Goal: Information Seeking & Learning: Learn about a topic

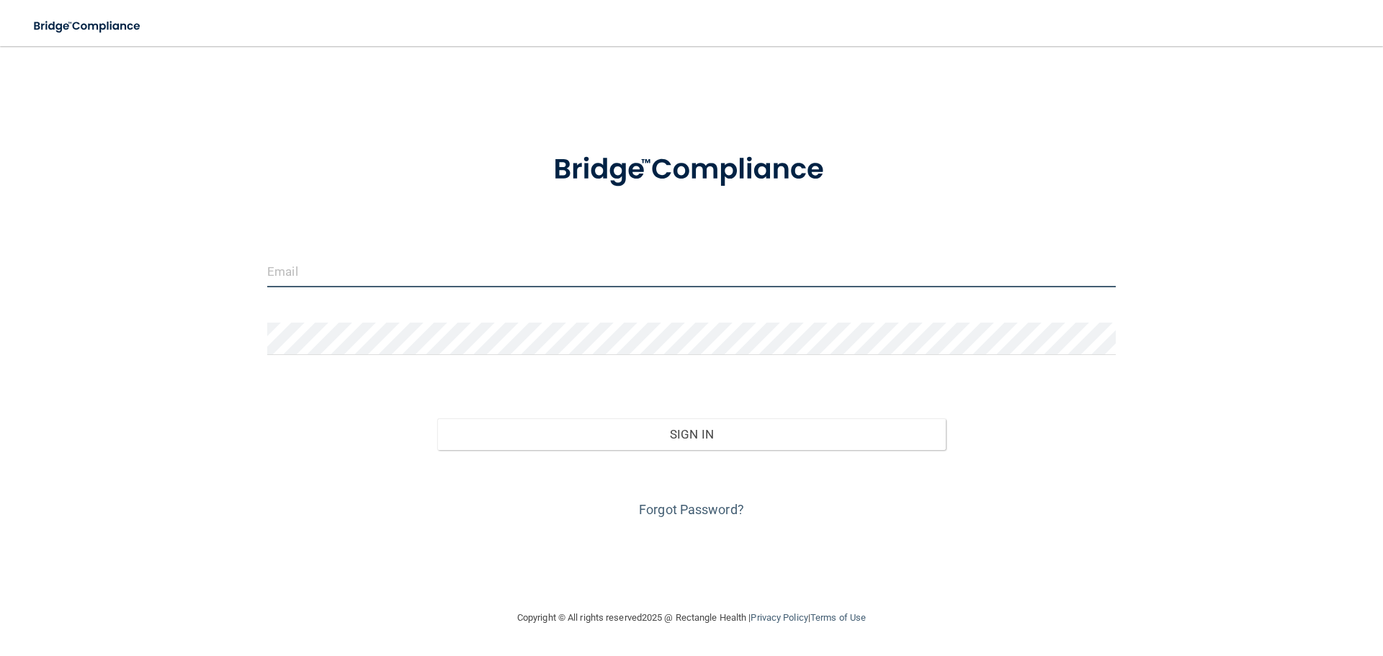
click at [359, 274] on input "email" at bounding box center [691, 271] width 849 height 32
type input "[EMAIL_ADDRESS][DOMAIN_NAME]"
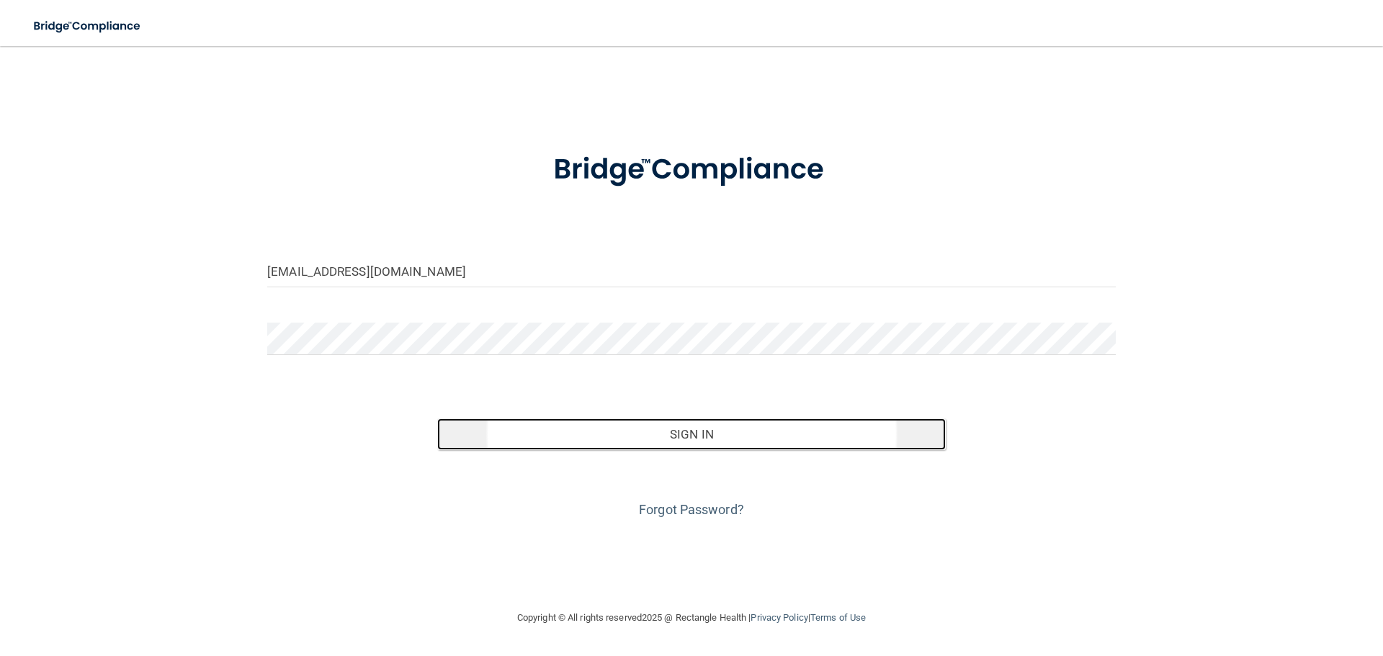
click at [662, 434] on button "Sign In" at bounding box center [691, 435] width 509 height 32
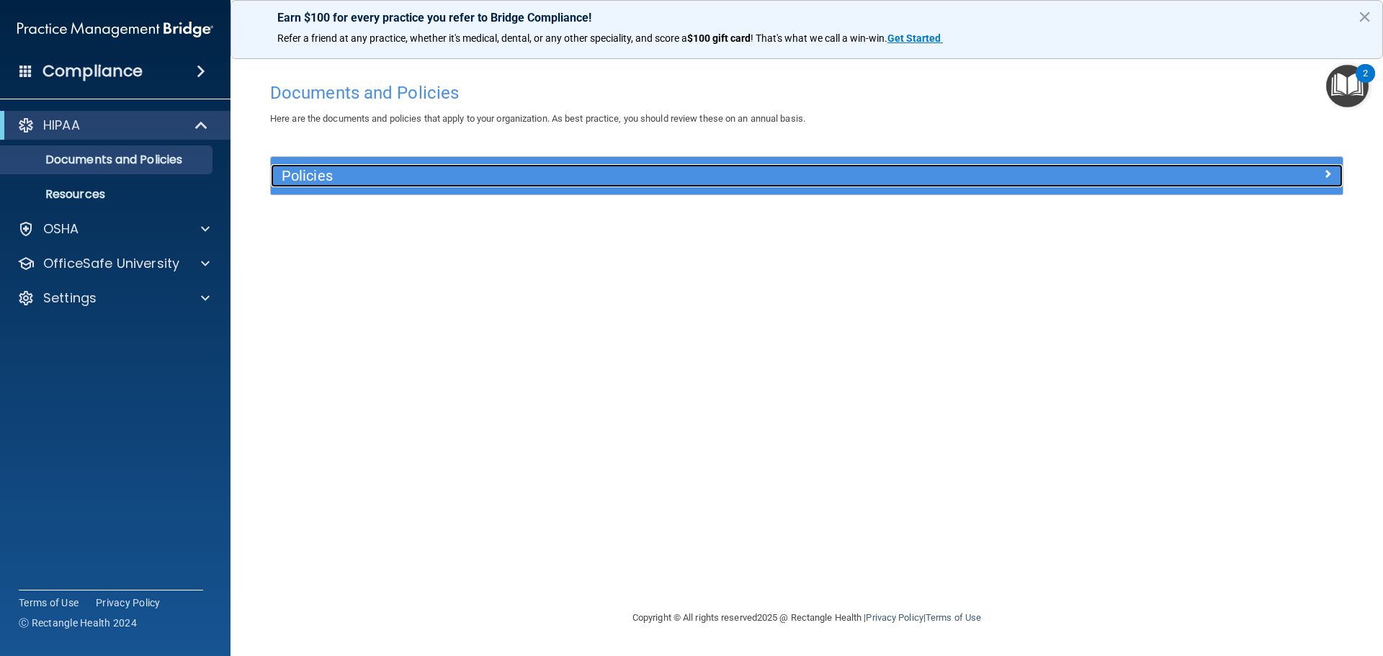
click at [324, 178] on h5 "Policies" at bounding box center [673, 176] width 782 height 16
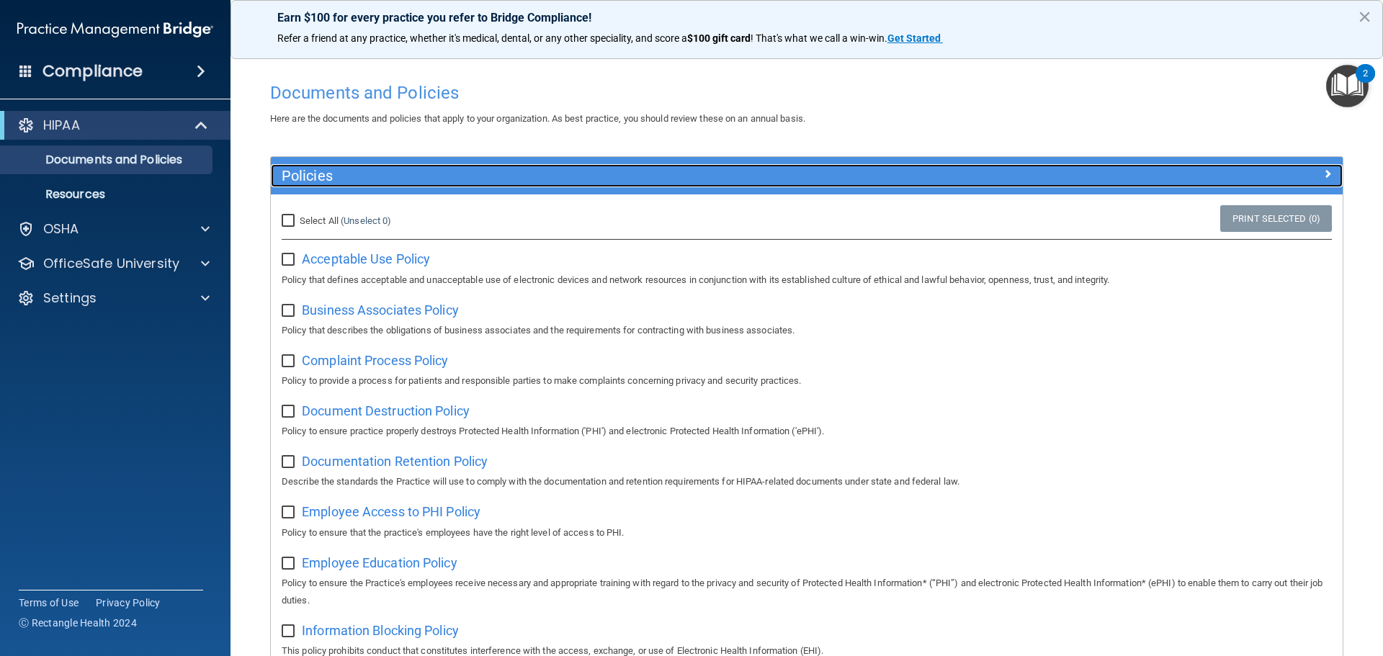
click at [323, 176] on h5 "Policies" at bounding box center [673, 176] width 782 height 16
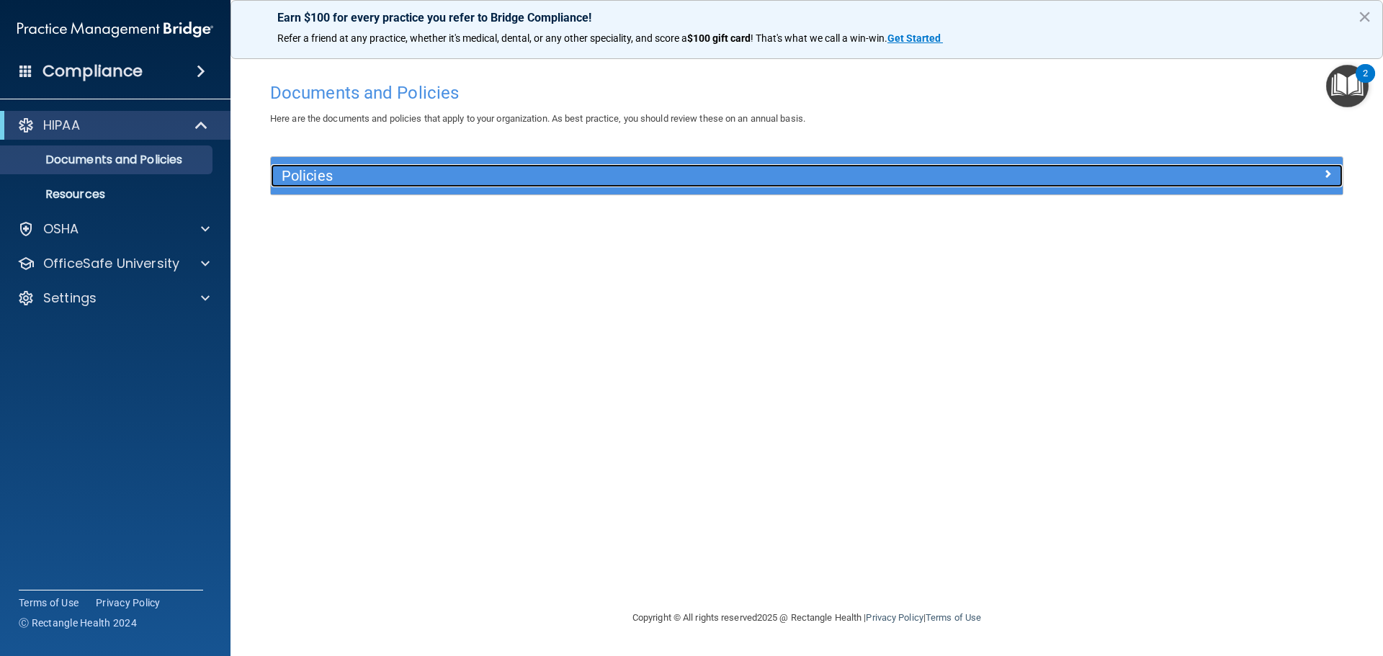
click at [804, 182] on h5 "Policies" at bounding box center [673, 176] width 782 height 16
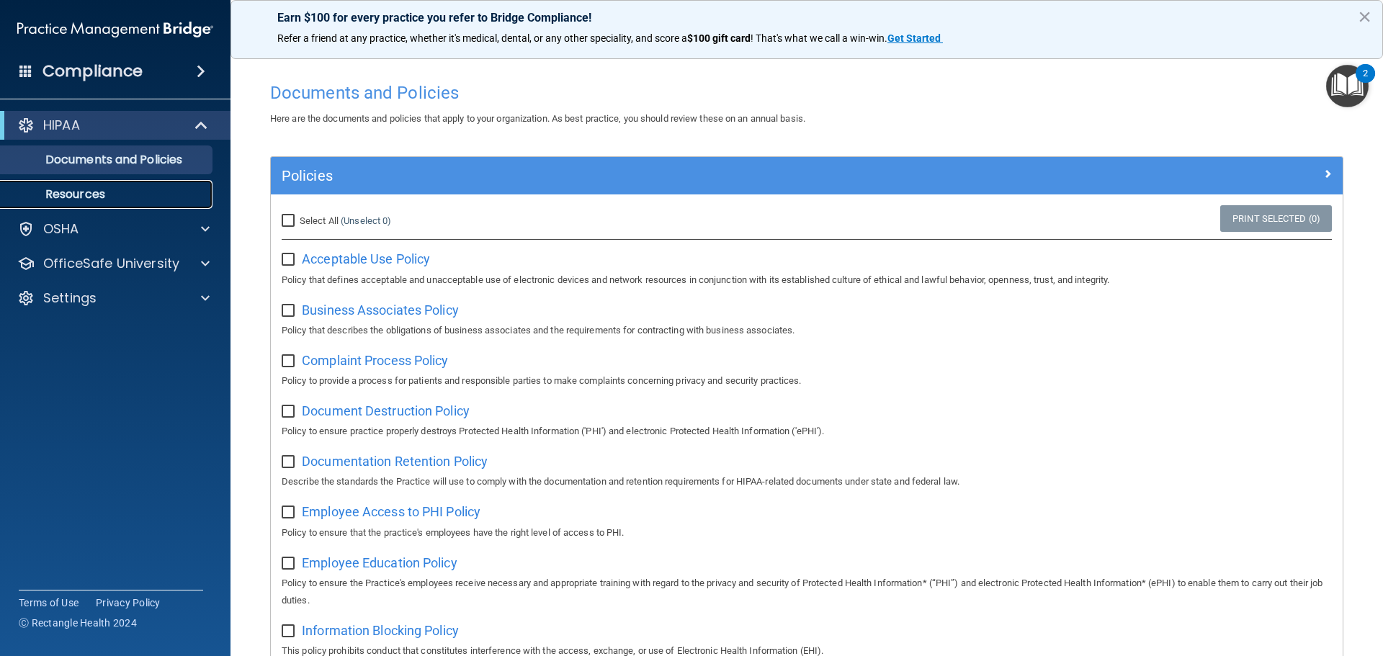
click at [125, 196] on p "Resources" at bounding box center [107, 194] width 197 height 14
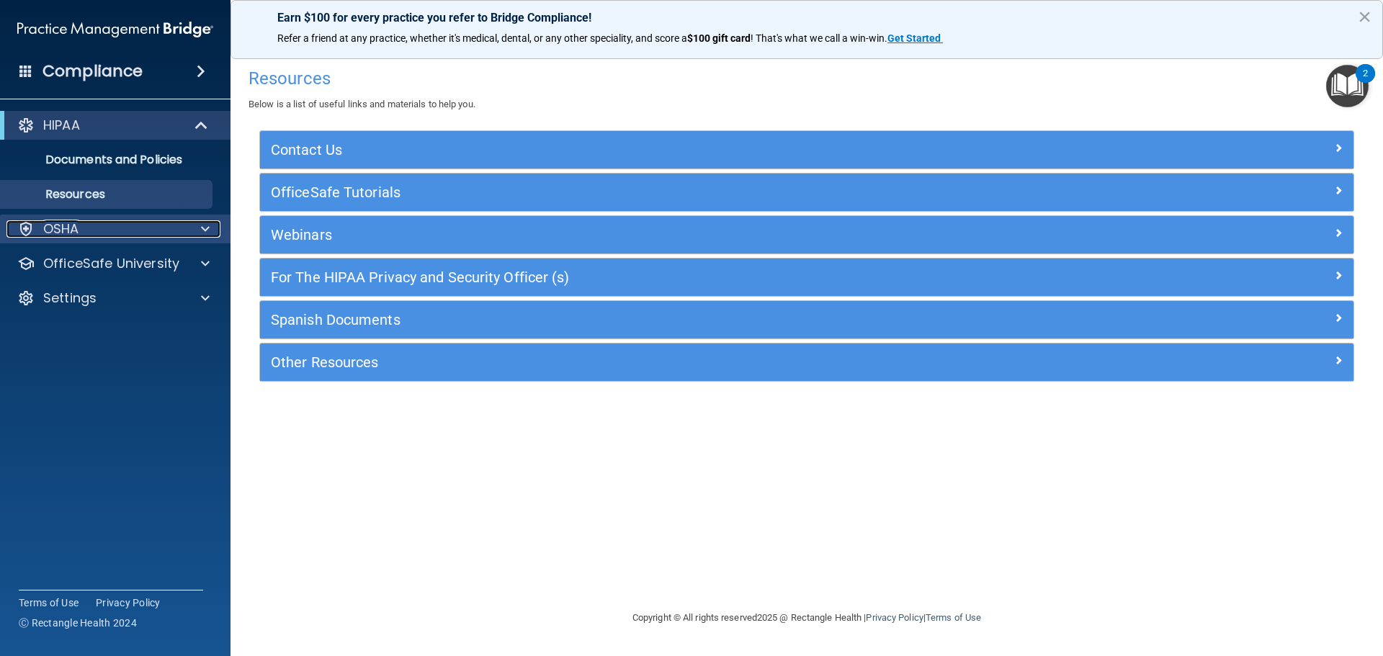
click at [111, 225] on div "OSHA" at bounding box center [95, 228] width 179 height 17
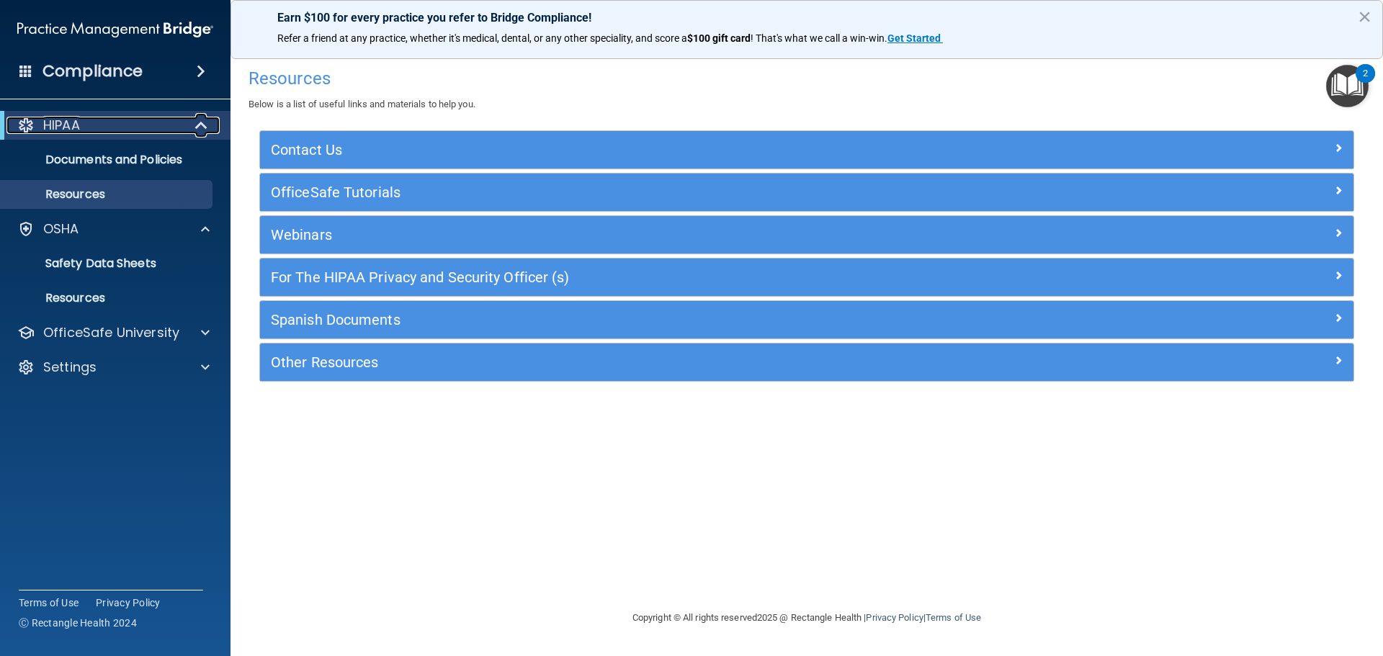
click at [86, 130] on div "HIPAA" at bounding box center [95, 125] width 178 height 17
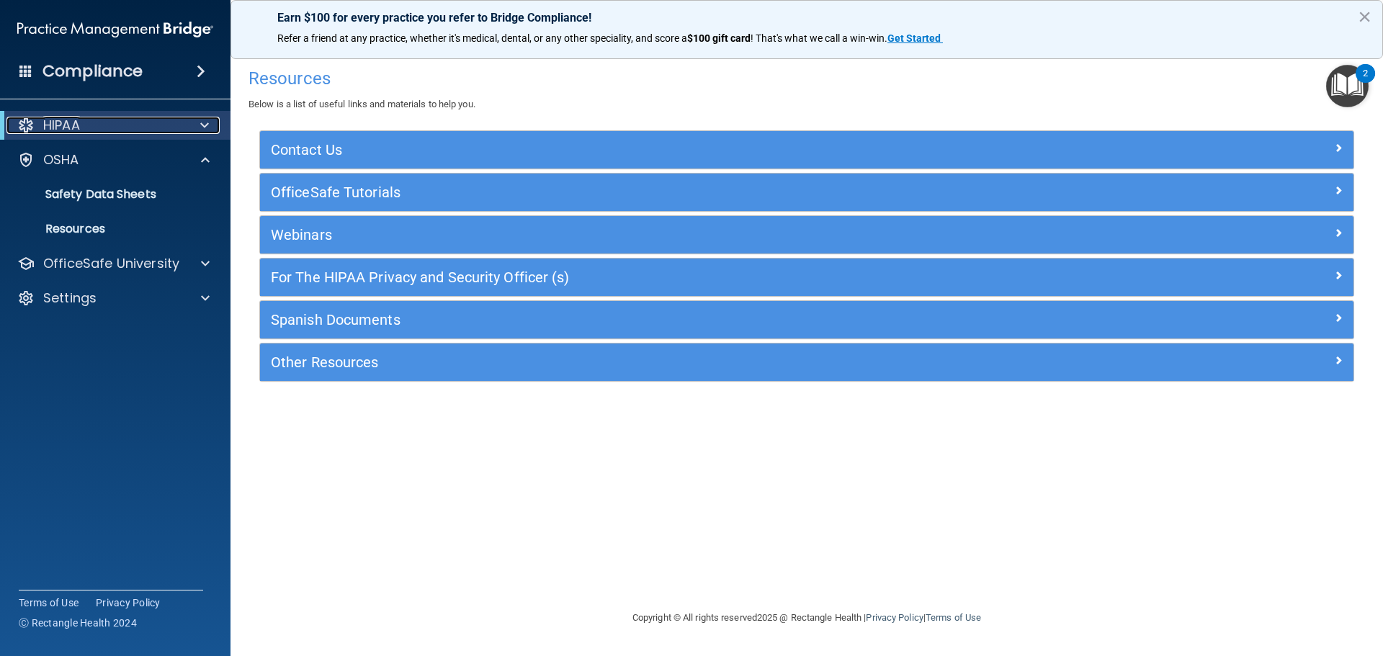
click at [86, 129] on div "HIPAA" at bounding box center [95, 125] width 178 height 17
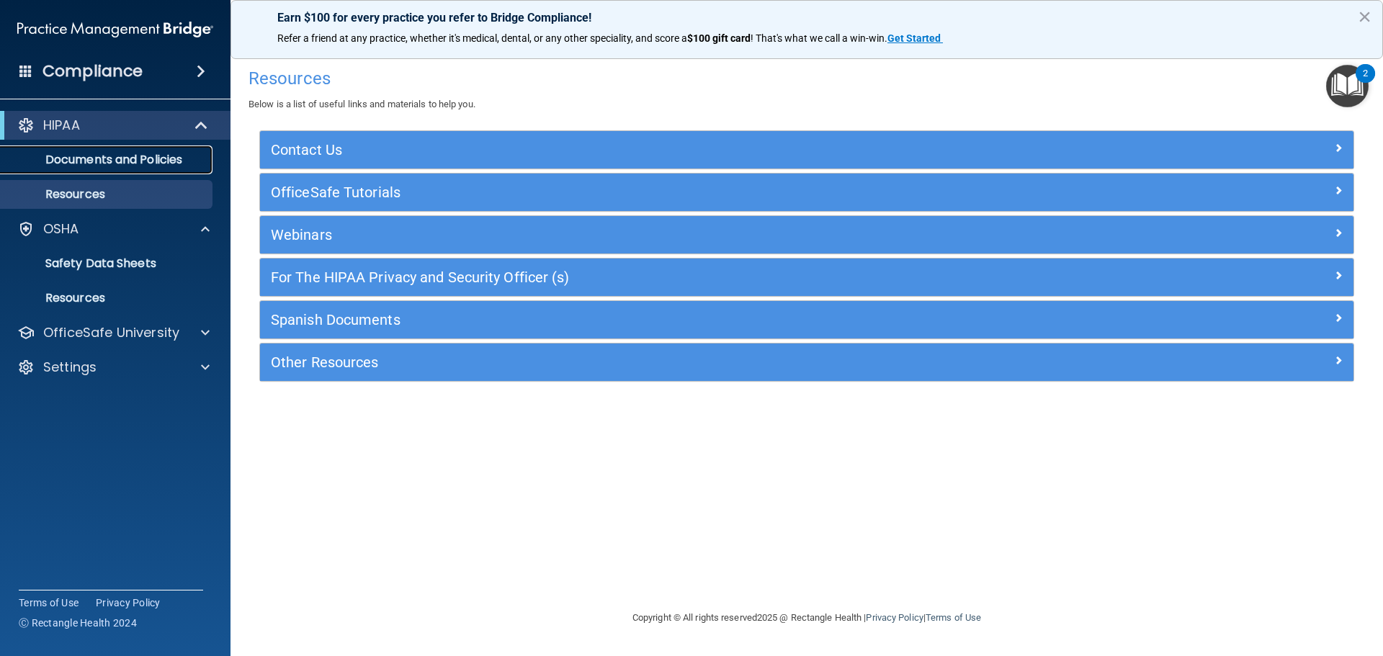
click at [94, 153] on p "Documents and Policies" at bounding box center [107, 160] width 197 height 14
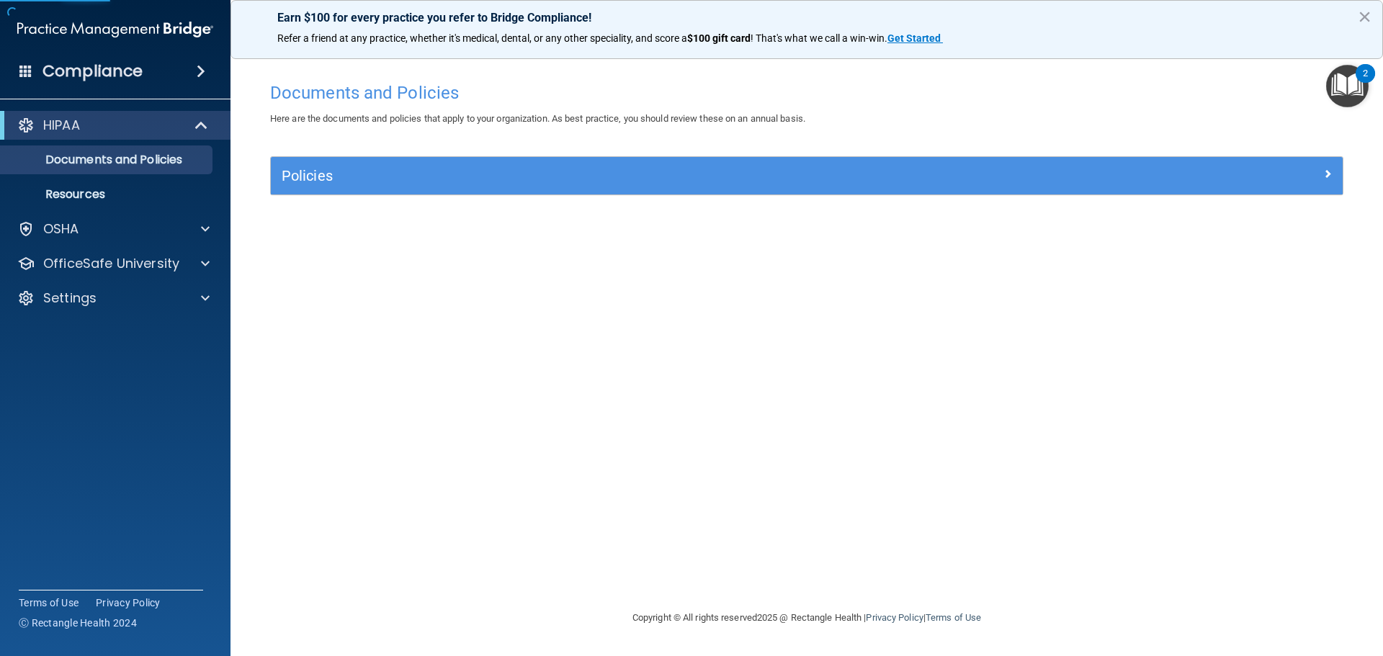
click at [88, 81] on h4 "Compliance" at bounding box center [93, 71] width 100 height 20
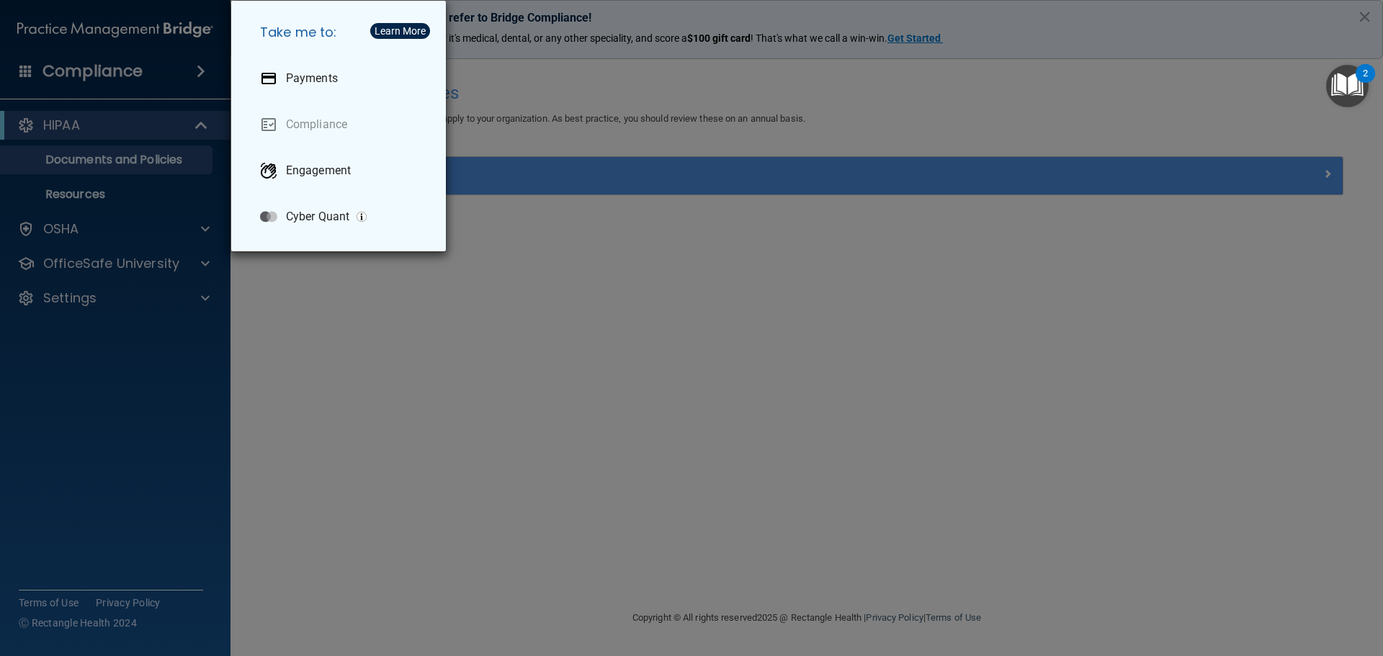
click at [705, 451] on div "Take me to: Payments Compliance Engagement Cyber Quant" at bounding box center [691, 328] width 1383 height 656
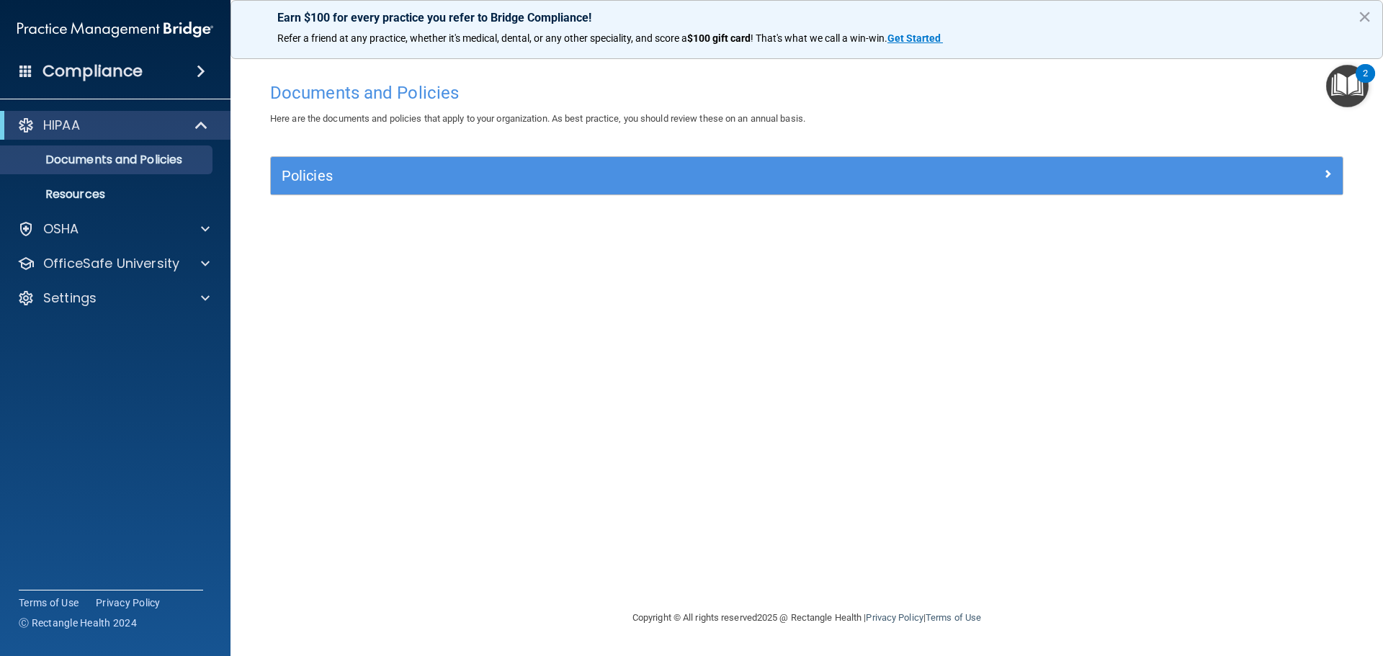
click at [1341, 80] on img "Open Resource Center, 2 new notifications" at bounding box center [1347, 86] width 43 height 43
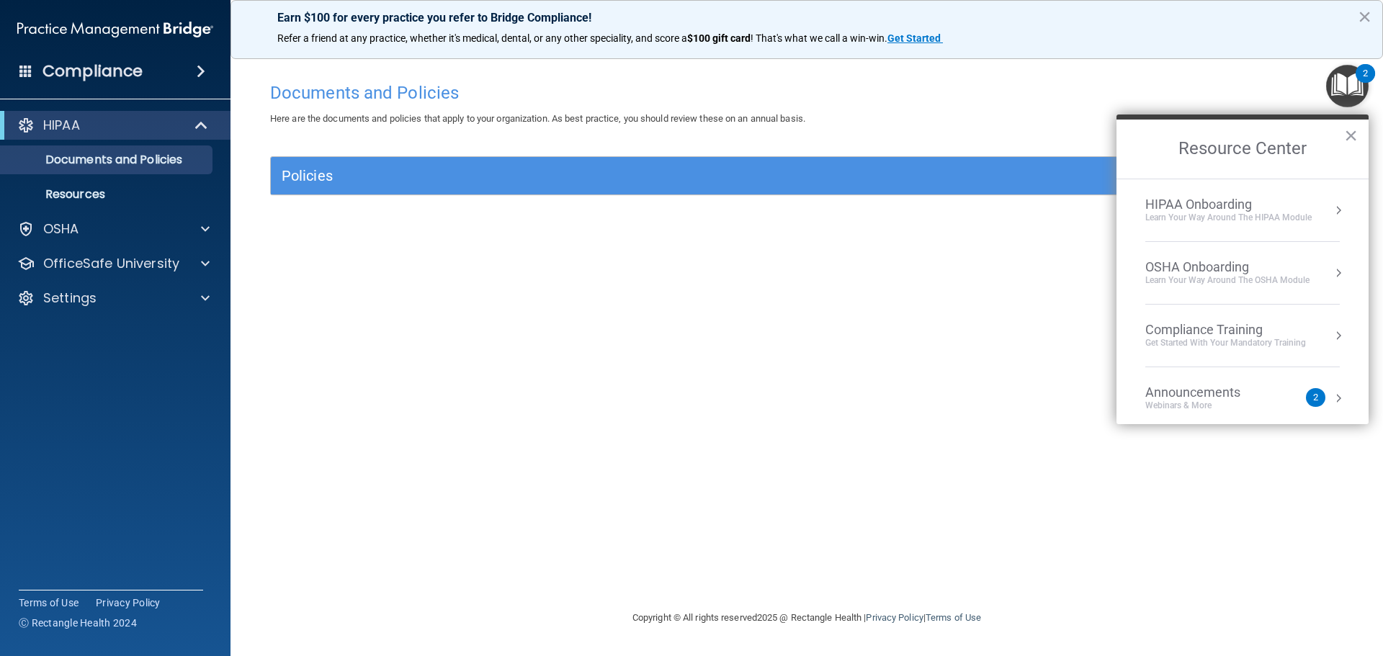
click at [1222, 201] on div "HIPAA Onboarding" at bounding box center [1228, 205] width 166 height 16
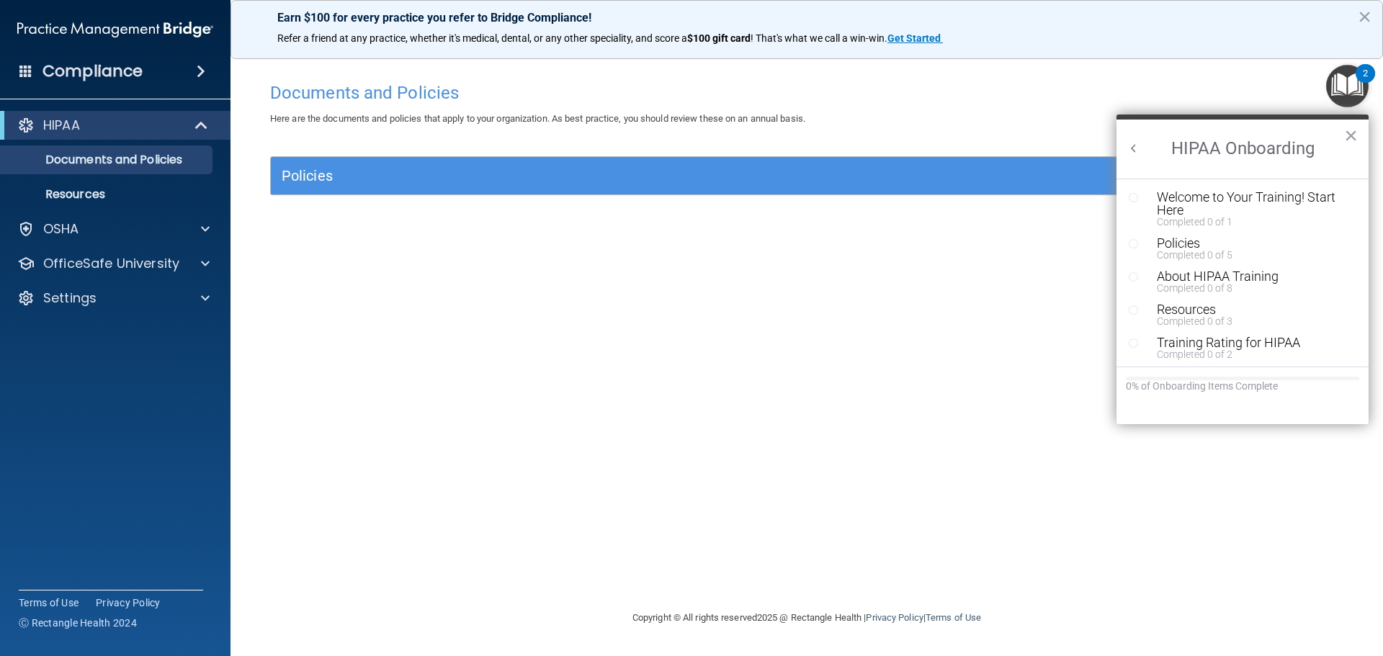
click at [1136, 146] on button "Back to Resource Center Home" at bounding box center [1134, 148] width 14 height 14
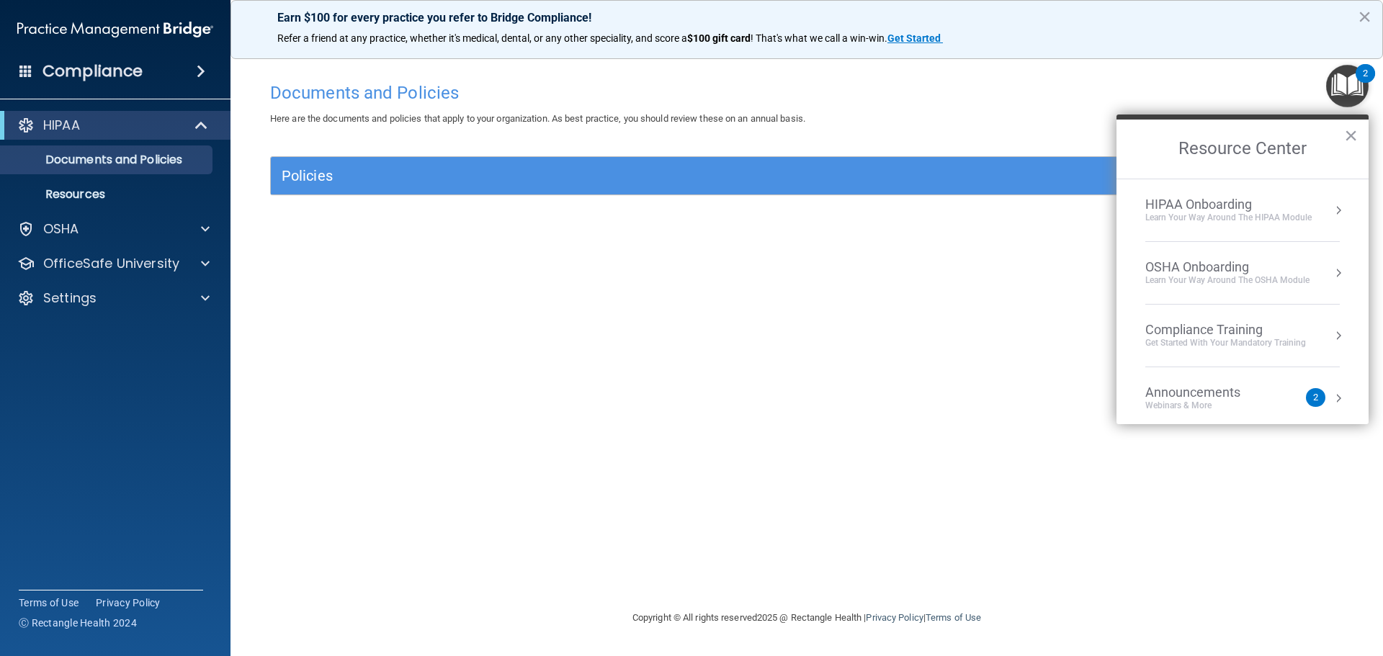
click at [1222, 205] on div "HIPAA Onboarding" at bounding box center [1228, 205] width 166 height 16
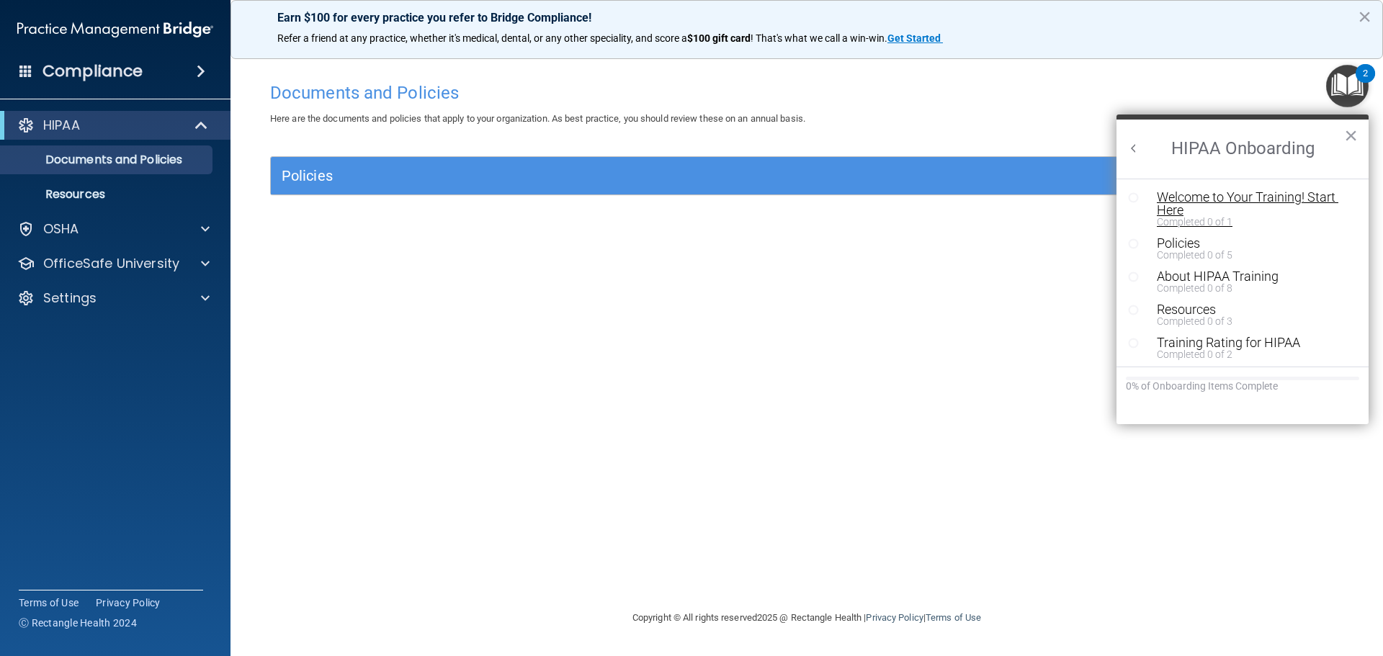
click at [1178, 196] on div "Welcome to Your Training! Start Here" at bounding box center [1248, 204] width 182 height 26
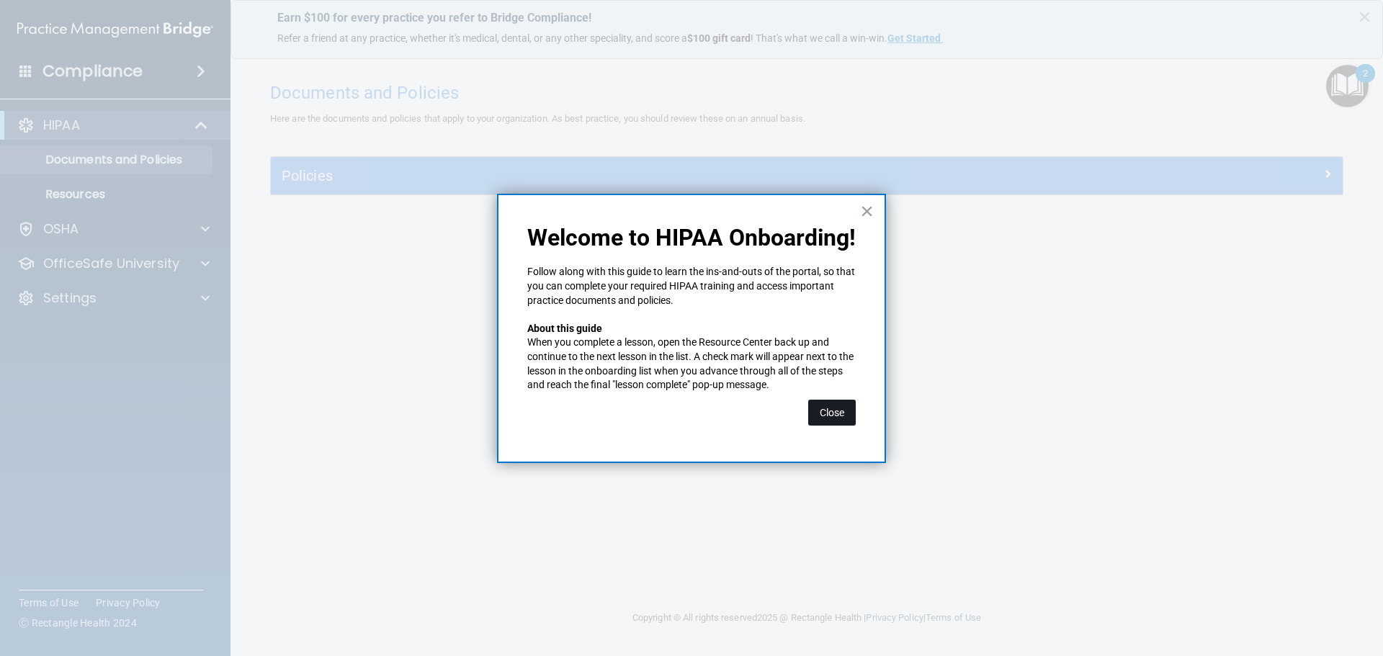
click at [841, 412] on button "Close" at bounding box center [832, 413] width 48 height 26
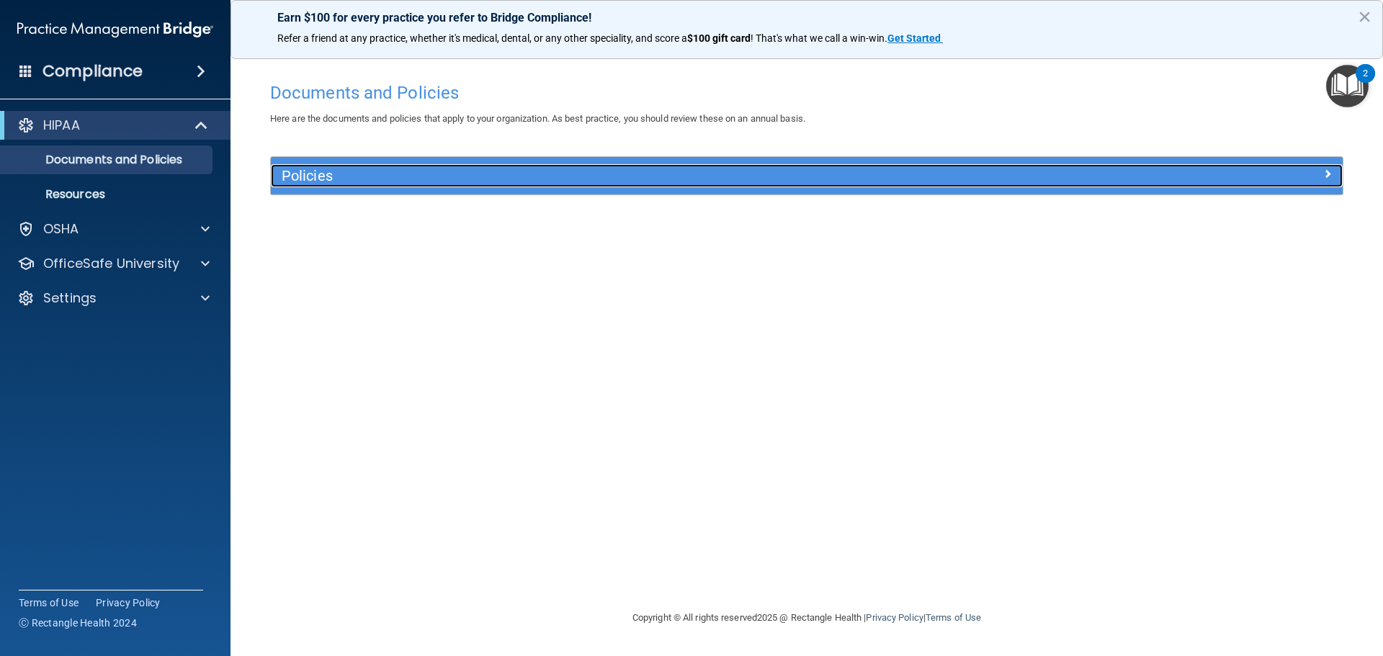
click at [1313, 166] on div at bounding box center [1209, 172] width 268 height 17
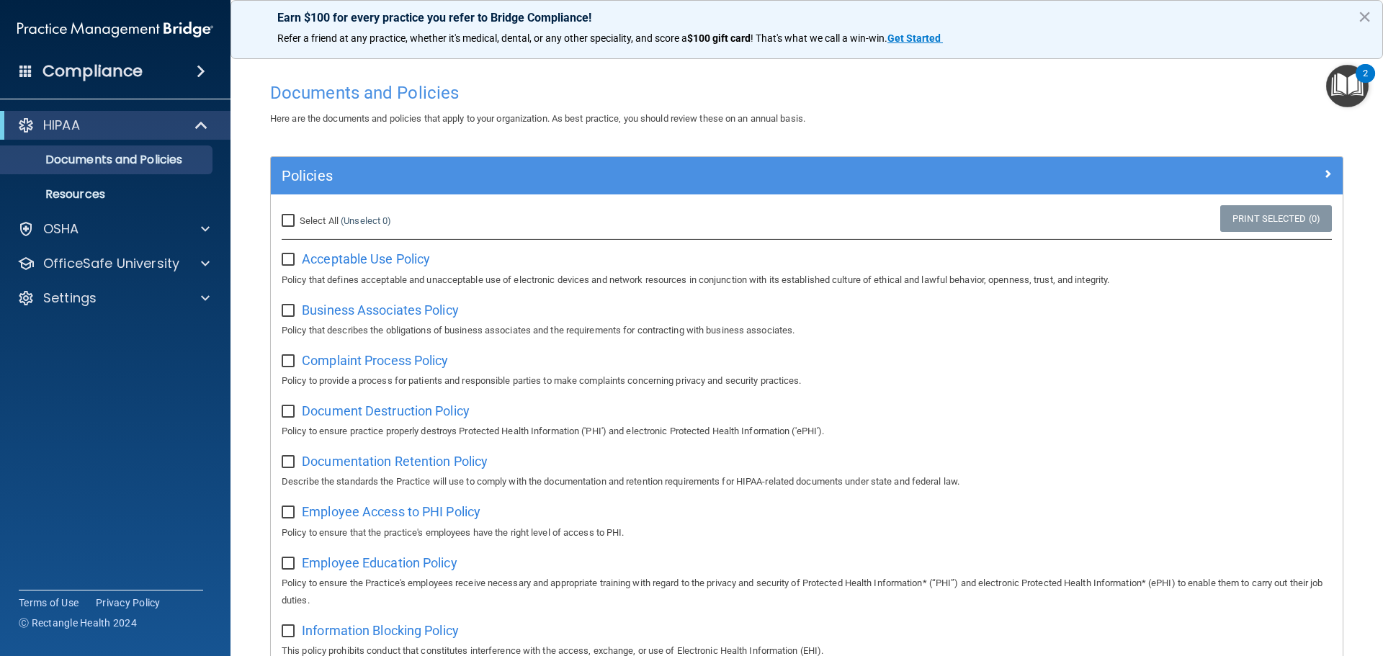
click at [286, 219] on input "Select All (Unselect 0) Unselect All" at bounding box center [290, 221] width 17 height 12
checkbox input "true"
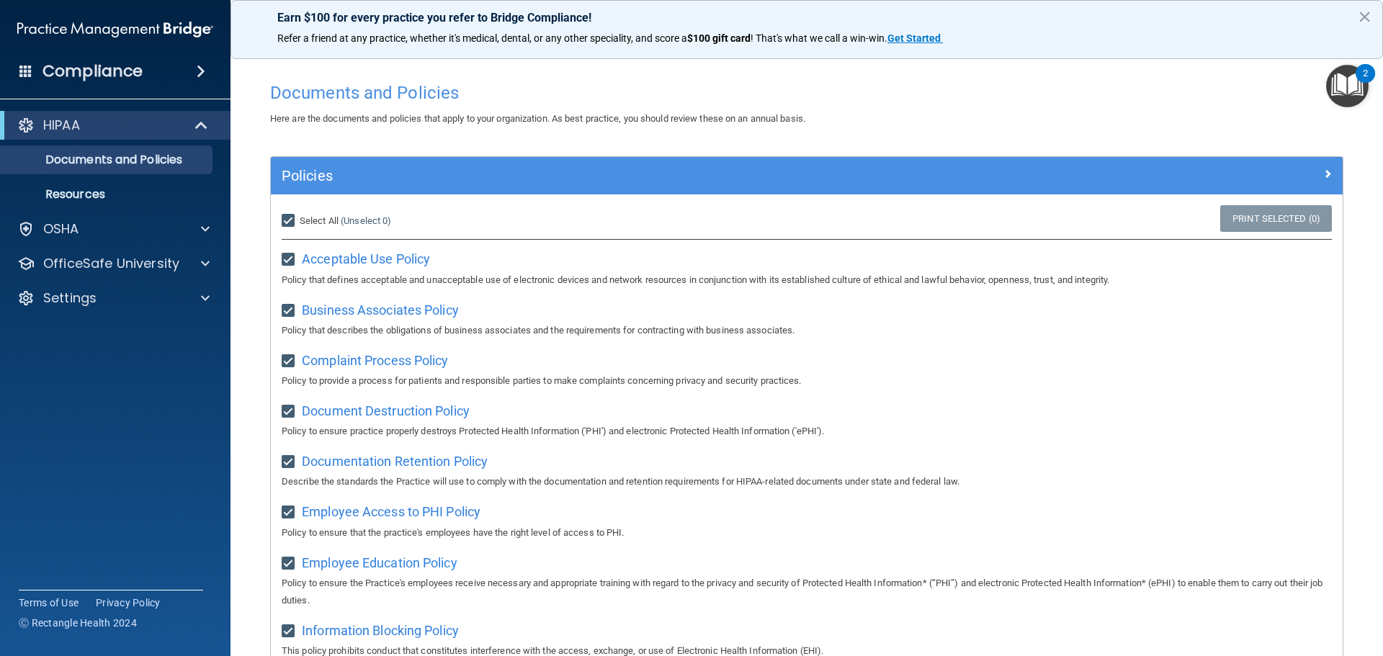
checkbox input "true"
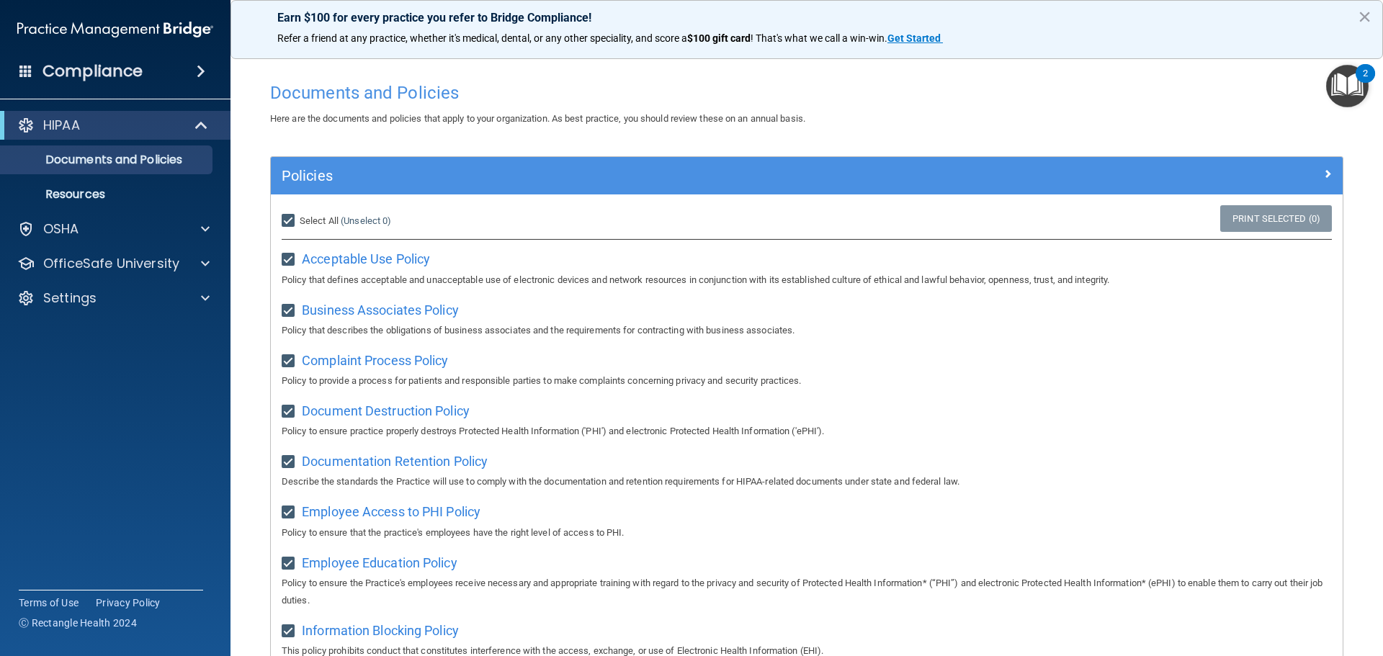
checkbox input "true"
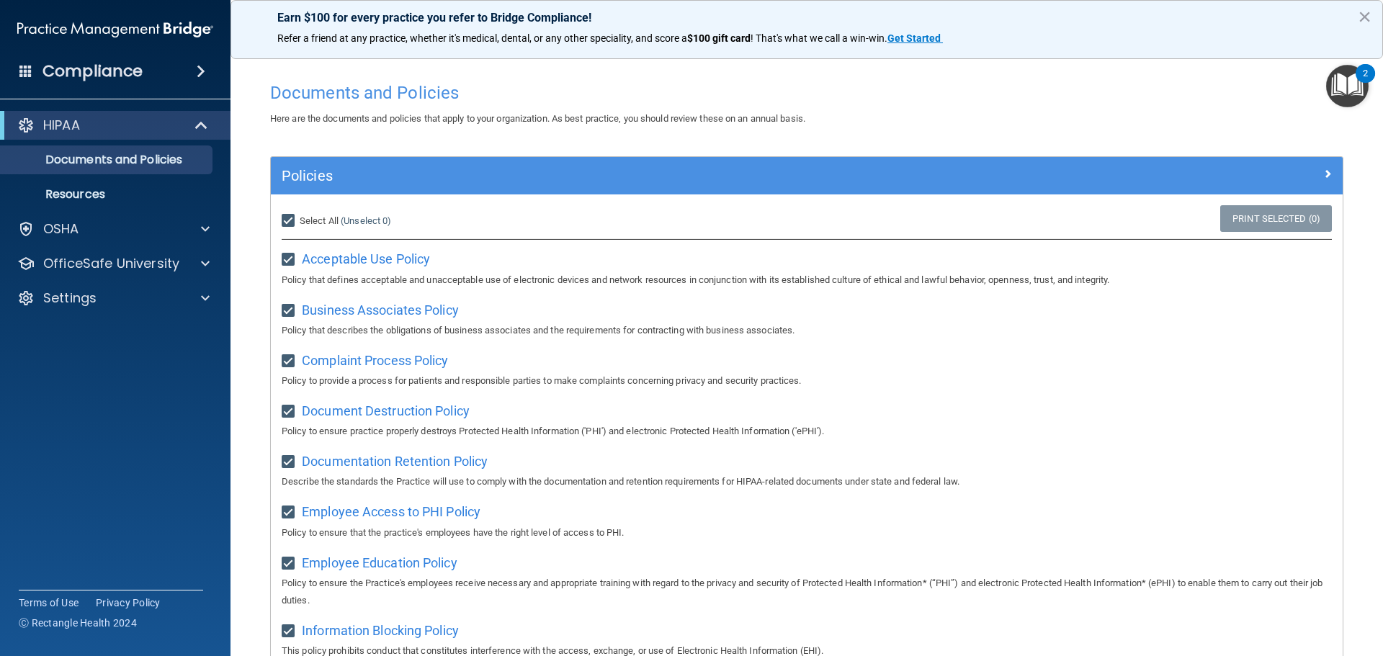
checkbox input "true"
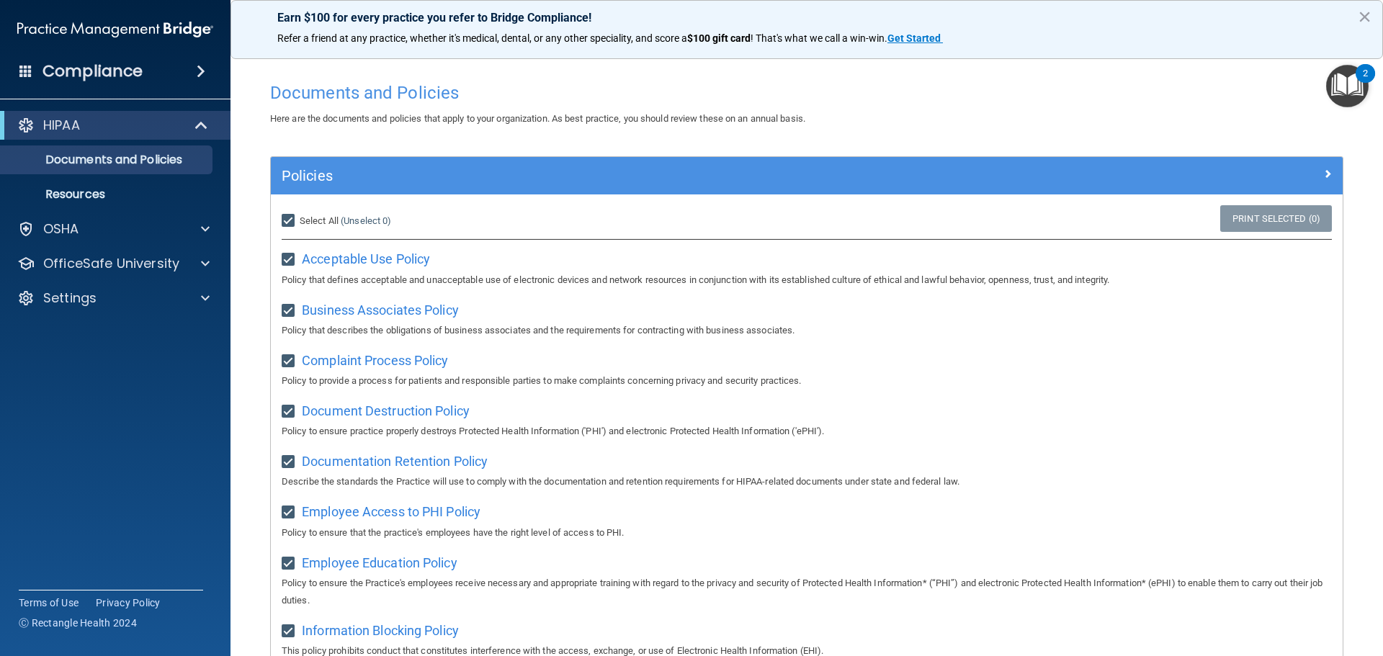
checkbox input "true"
click at [1220, 221] on link "Print Selected (21)" at bounding box center [1273, 218] width 117 height 27
click at [1341, 84] on img "Open Resource Center, 2 new notifications" at bounding box center [1347, 86] width 43 height 43
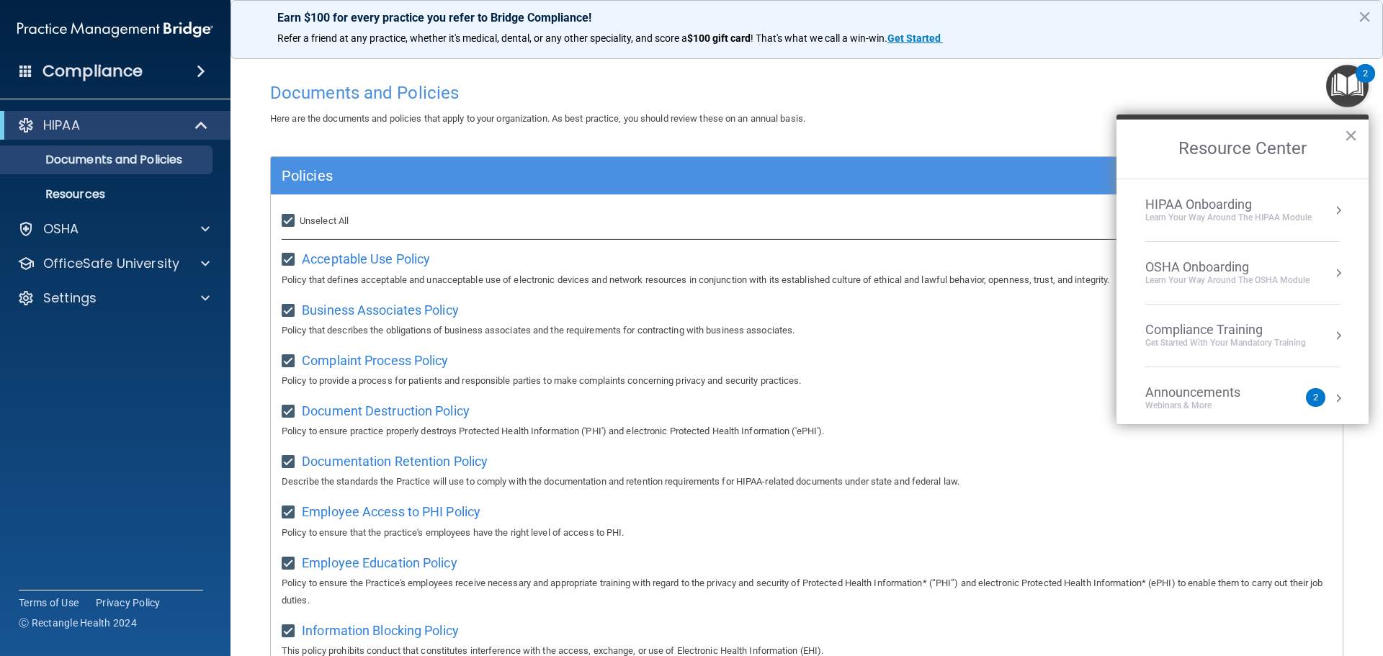
click at [1191, 218] on div "Learn Your Way around the HIPAA module" at bounding box center [1228, 218] width 166 height 12
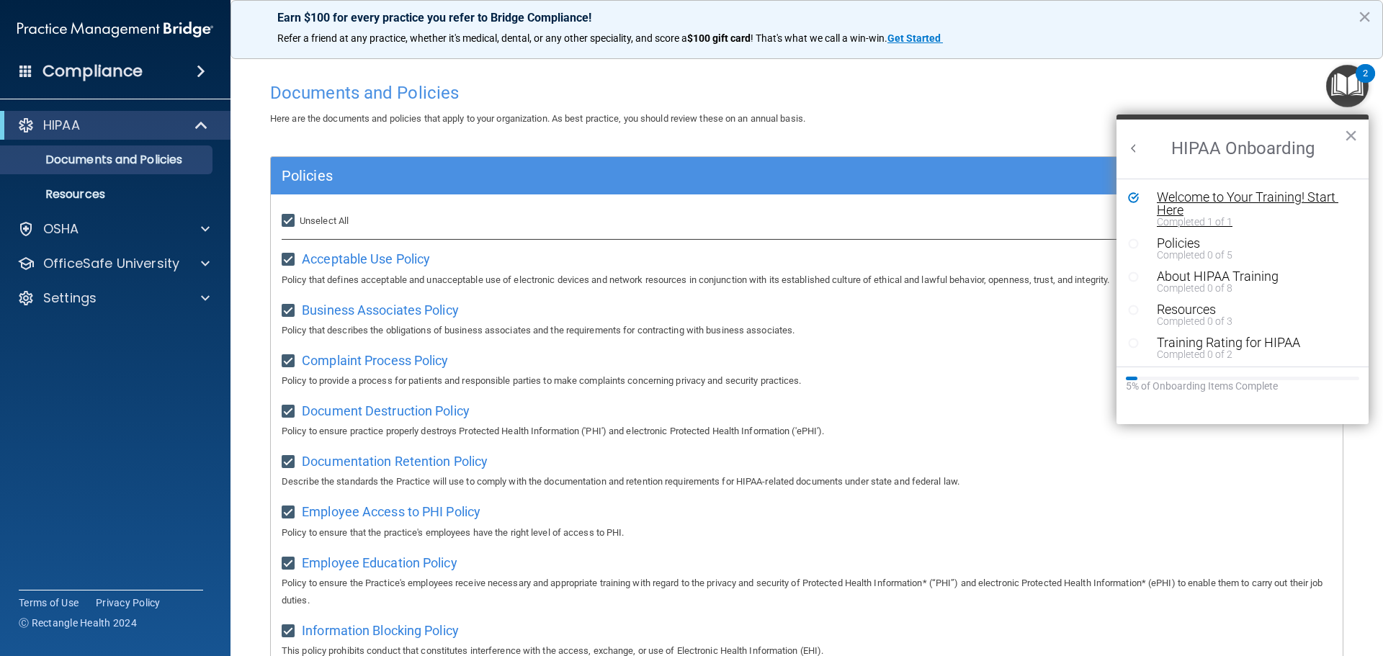
click at [1163, 201] on div "Welcome to Your Training! Start Here" at bounding box center [1248, 204] width 182 height 26
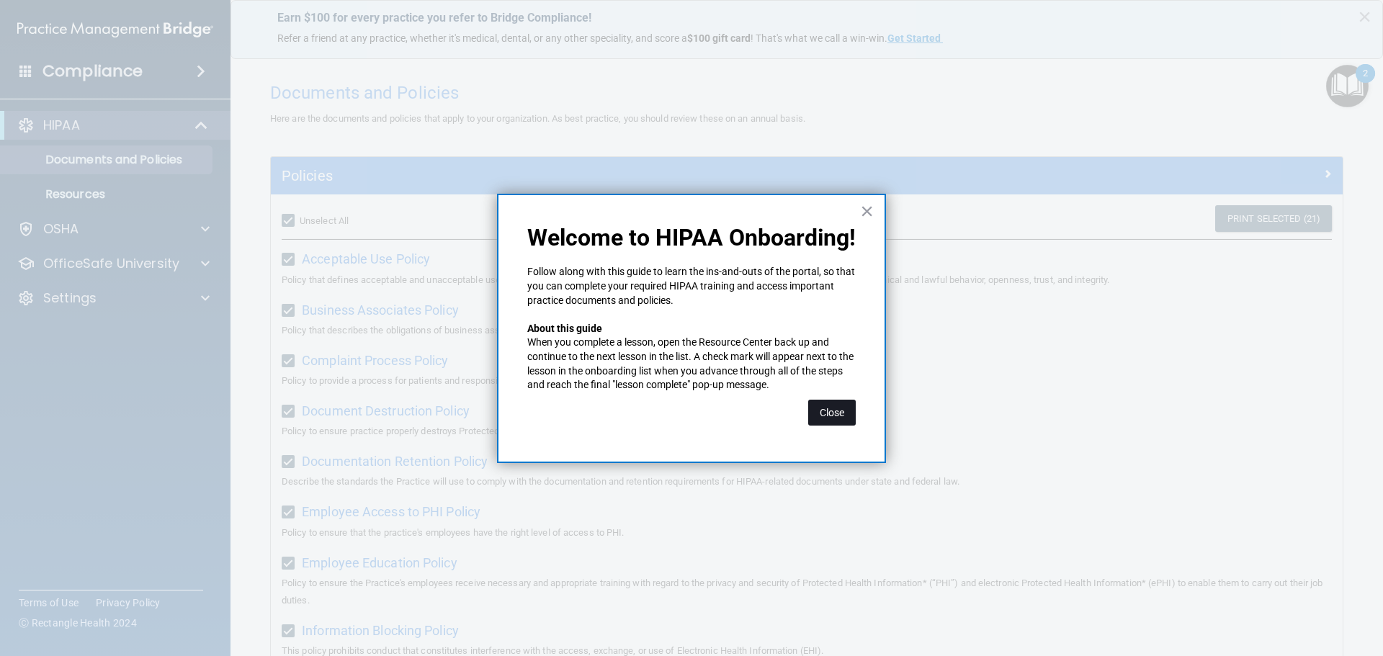
click at [833, 410] on button "Close" at bounding box center [832, 413] width 48 height 26
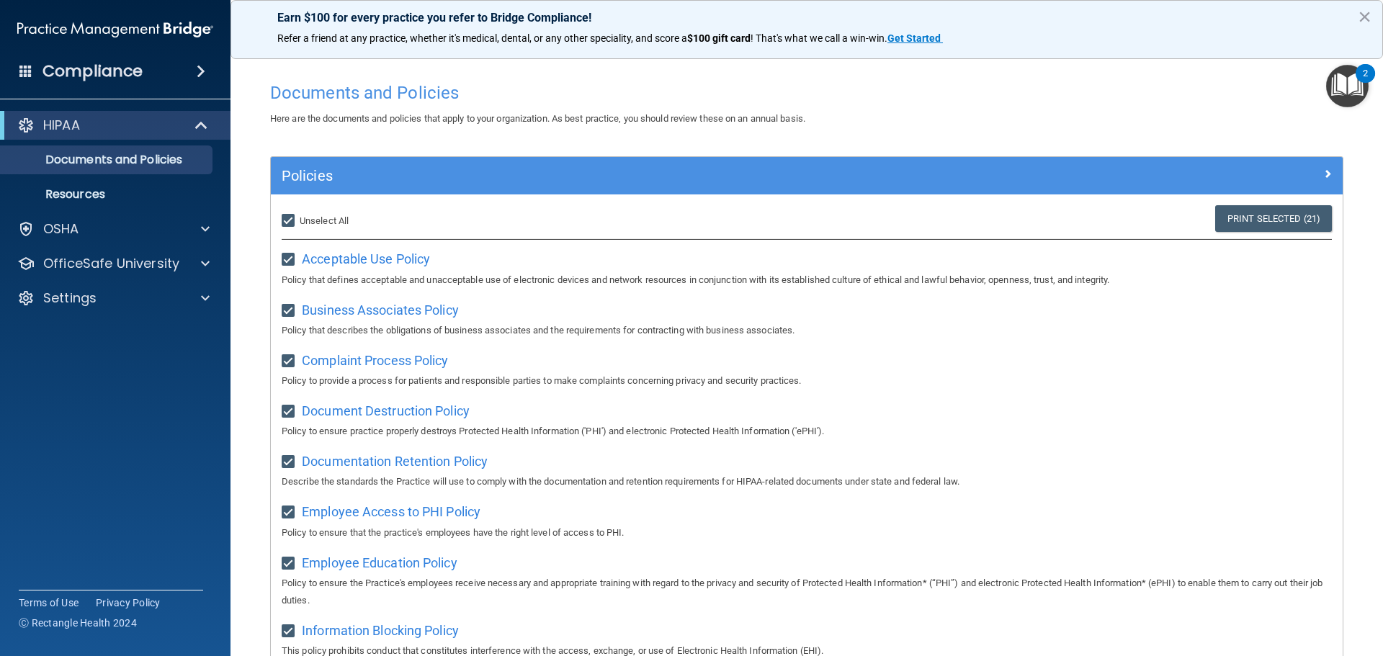
click at [1328, 89] on img "Open Resource Center, 2 new notifications" at bounding box center [1347, 86] width 43 height 43
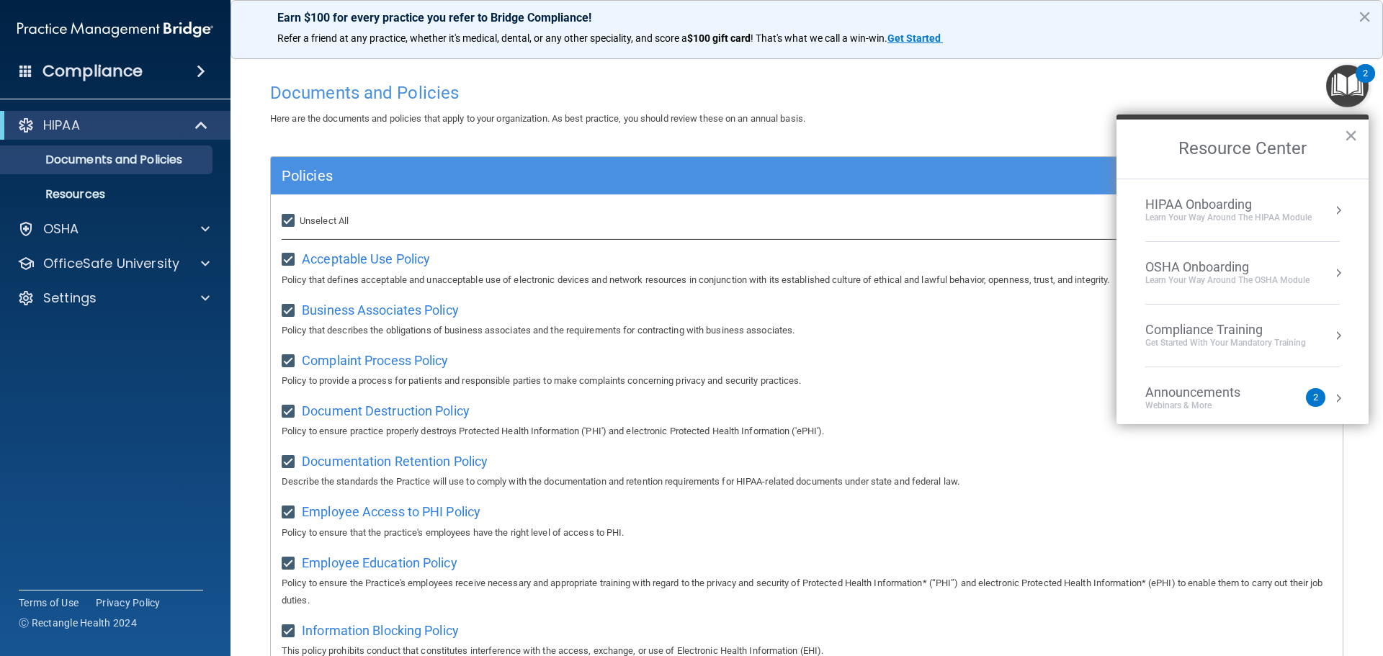
click at [1218, 200] on div "HIPAA Onboarding" at bounding box center [1228, 205] width 166 height 16
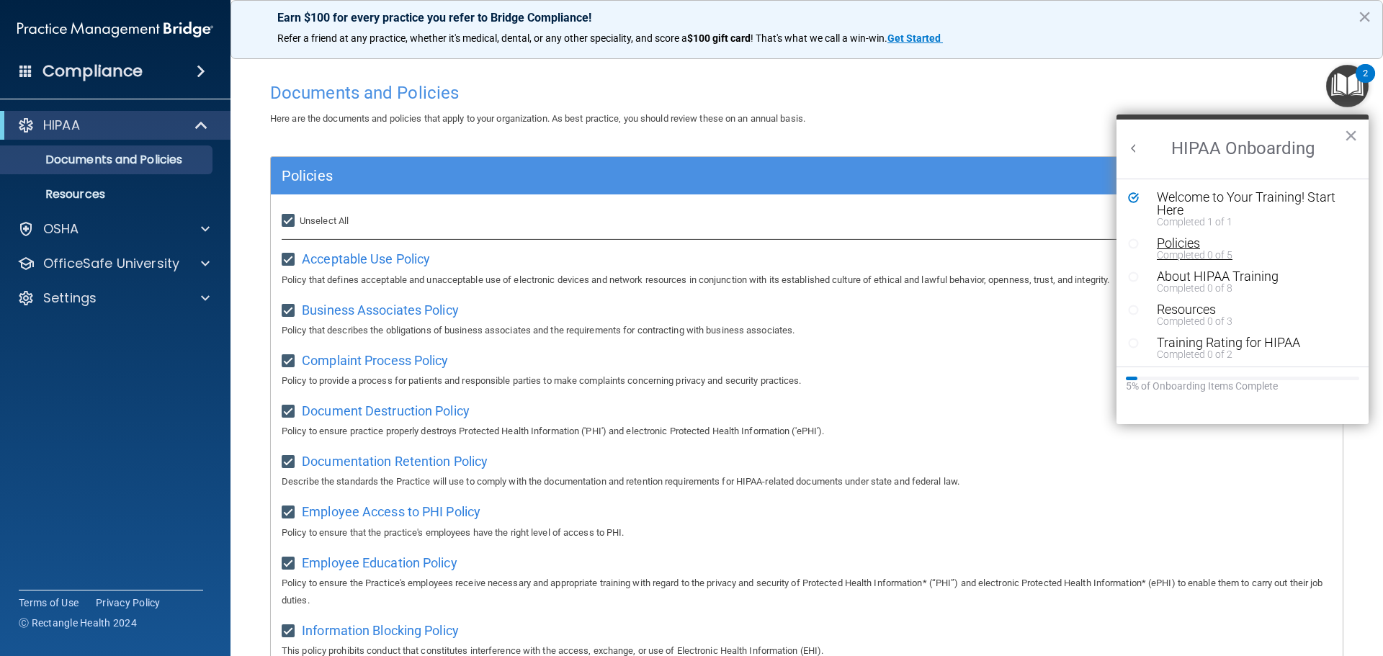
click at [1176, 237] on div "Policies" at bounding box center [1248, 243] width 182 height 13
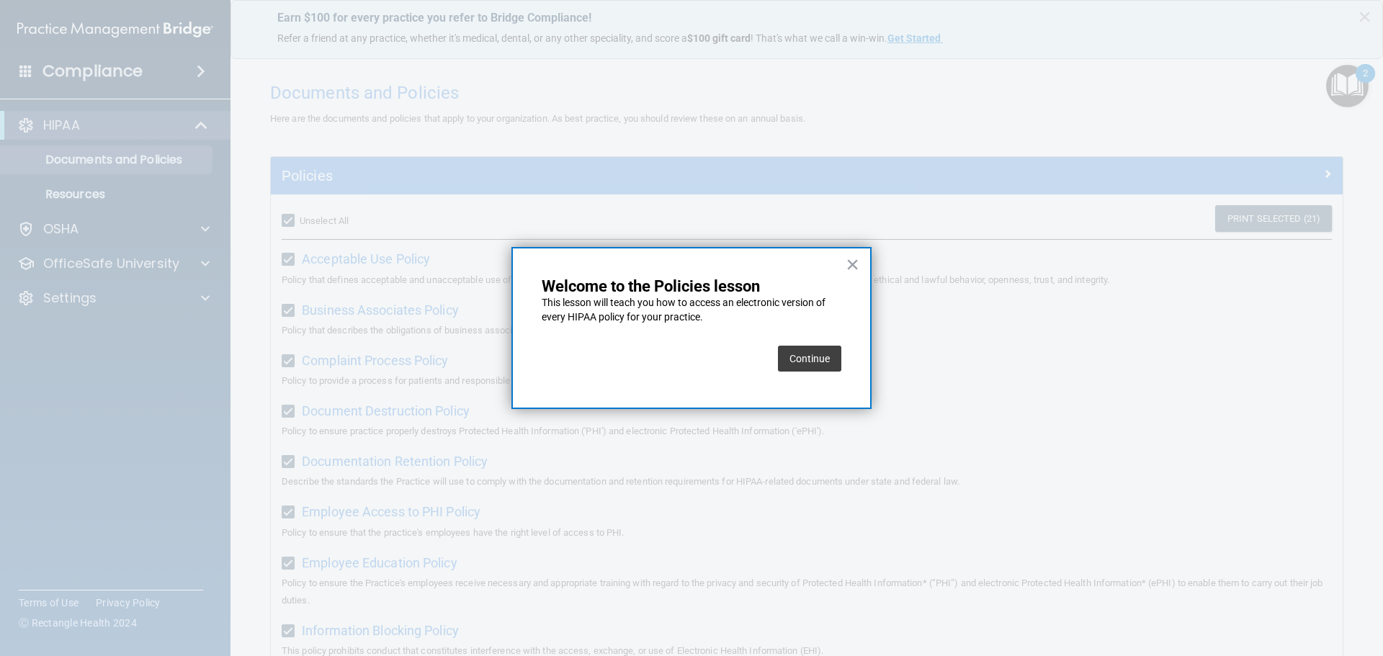
click at [810, 351] on button "Continue" at bounding box center [809, 359] width 63 height 26
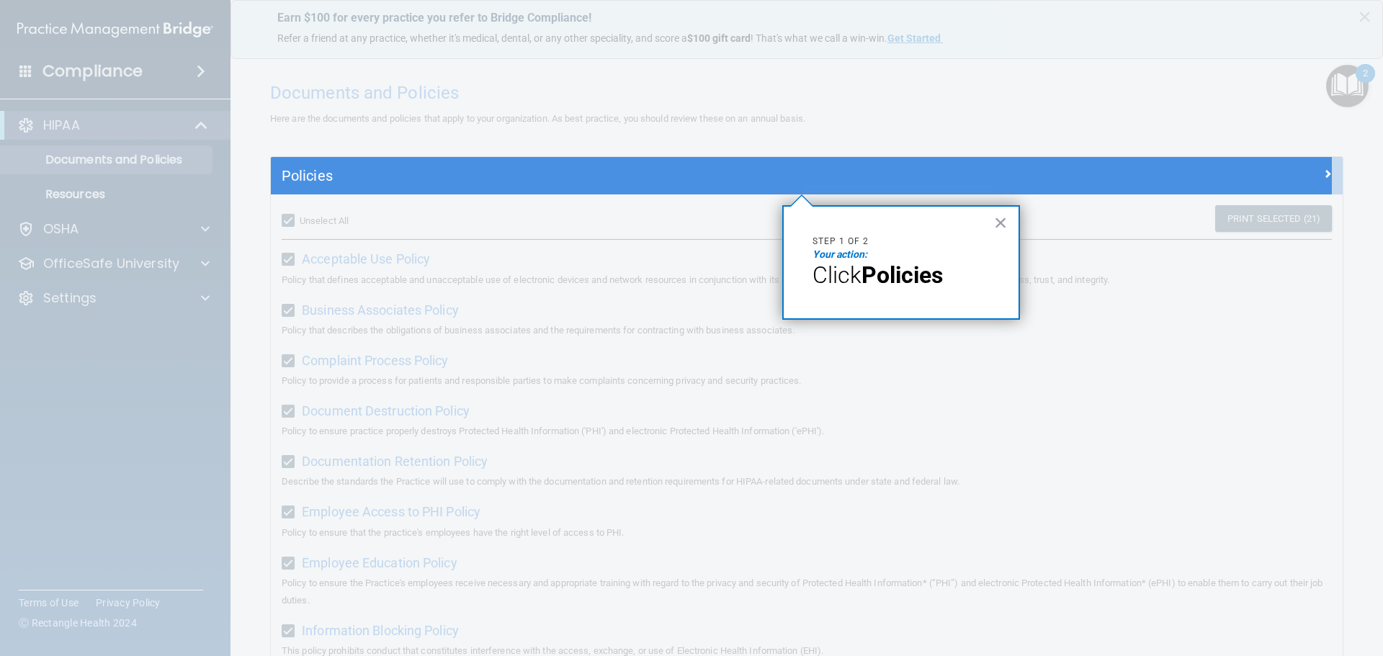
click at [901, 273] on strong "Policies" at bounding box center [902, 274] width 81 height 27
click at [1005, 218] on button "×" at bounding box center [1001, 222] width 14 height 23
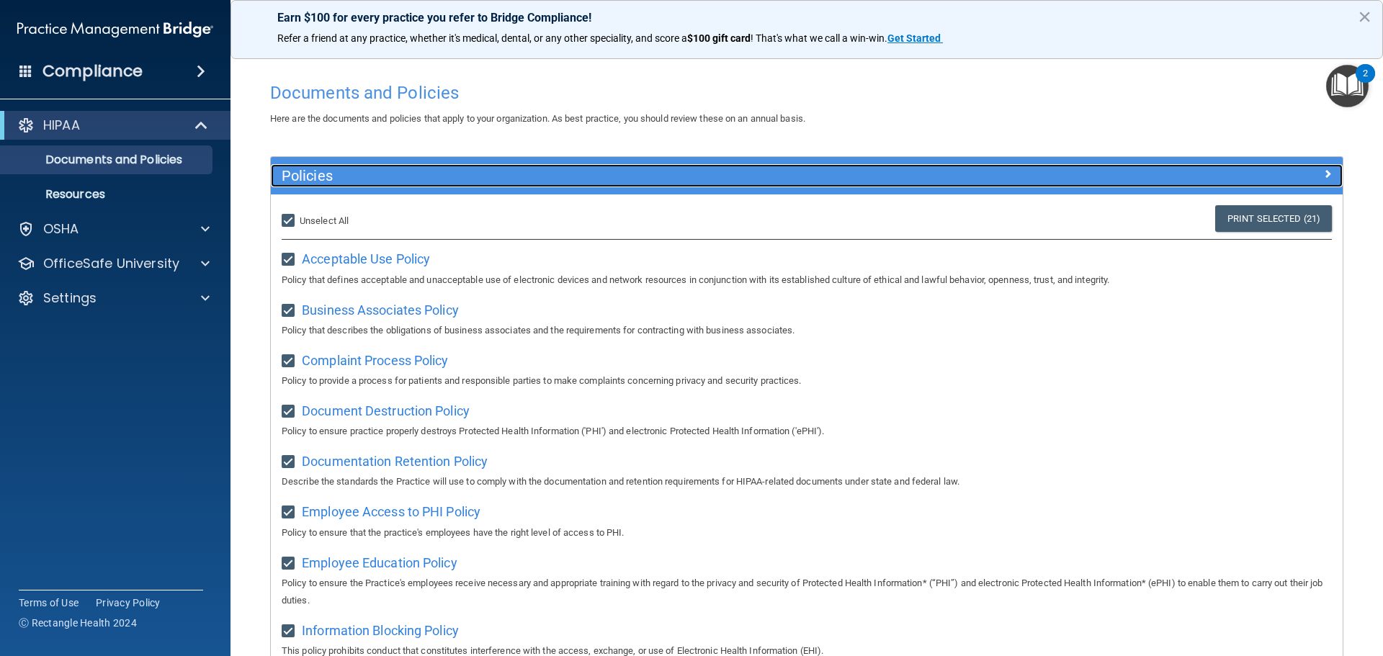
click at [1323, 168] on span at bounding box center [1327, 173] width 9 height 17
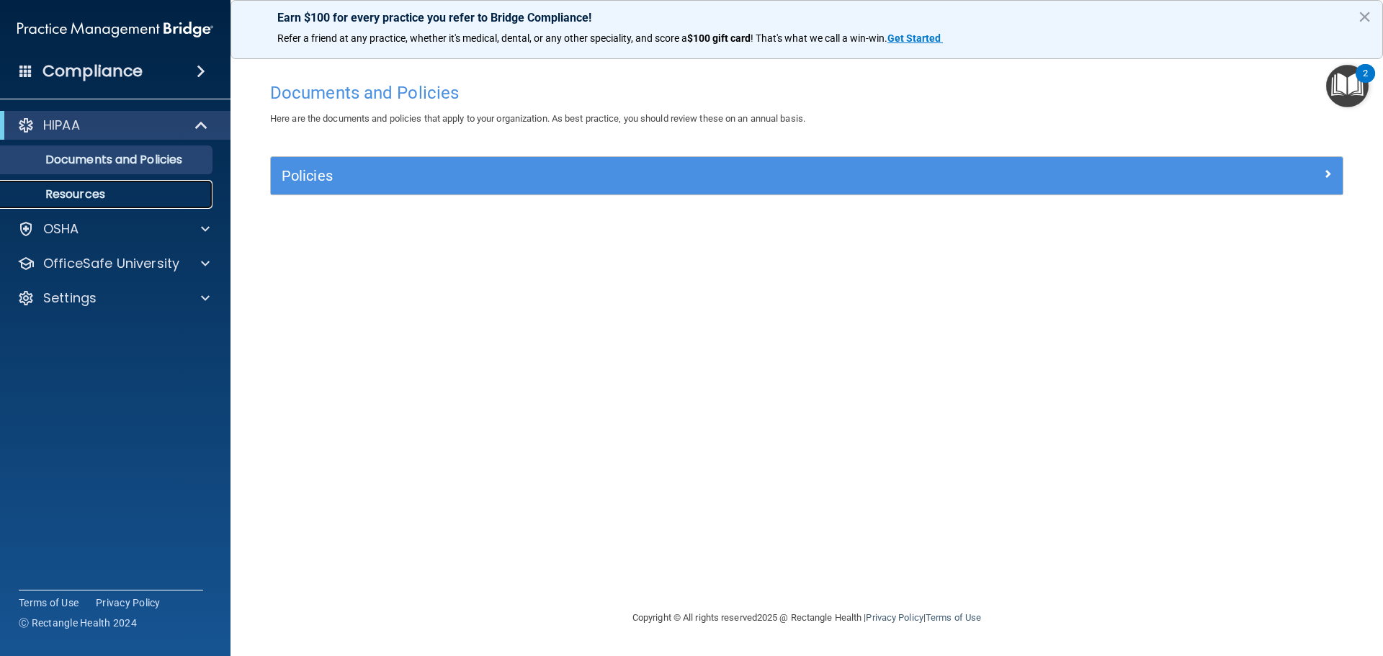
click at [115, 192] on p "Resources" at bounding box center [107, 194] width 197 height 14
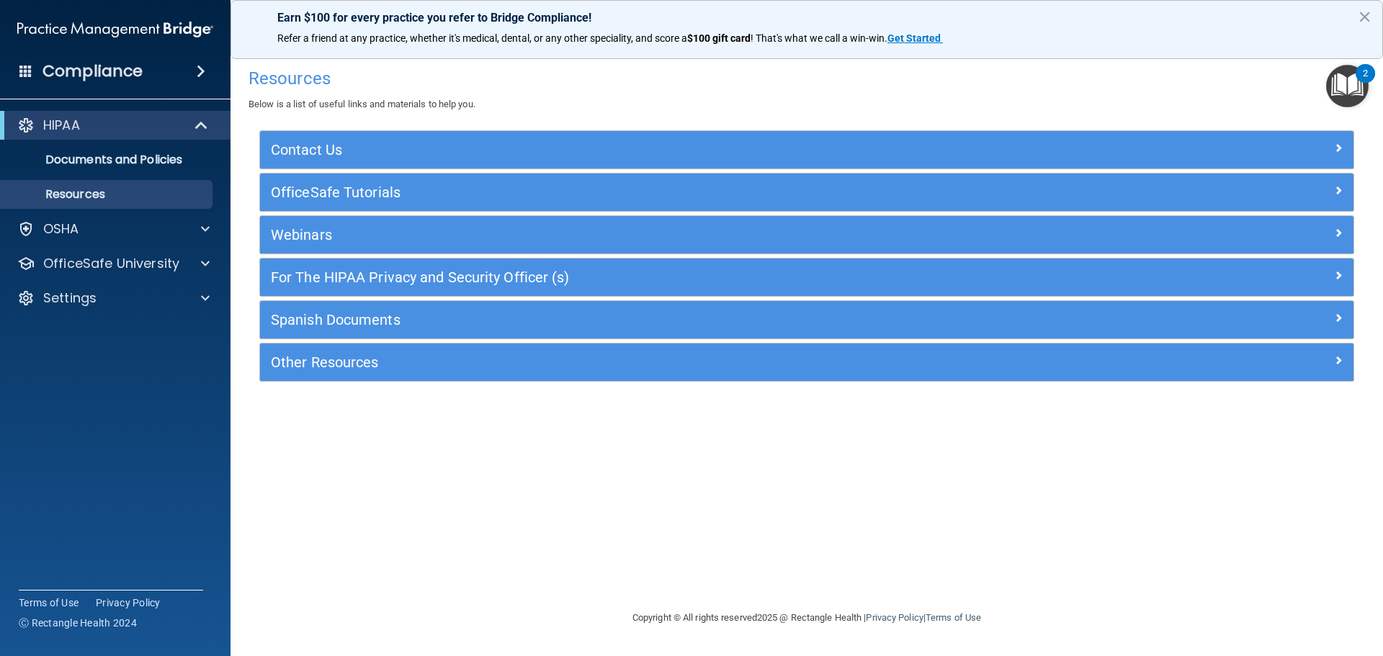
click at [1351, 75] on img "Open Resource Center, 2 new notifications" at bounding box center [1347, 86] width 43 height 43
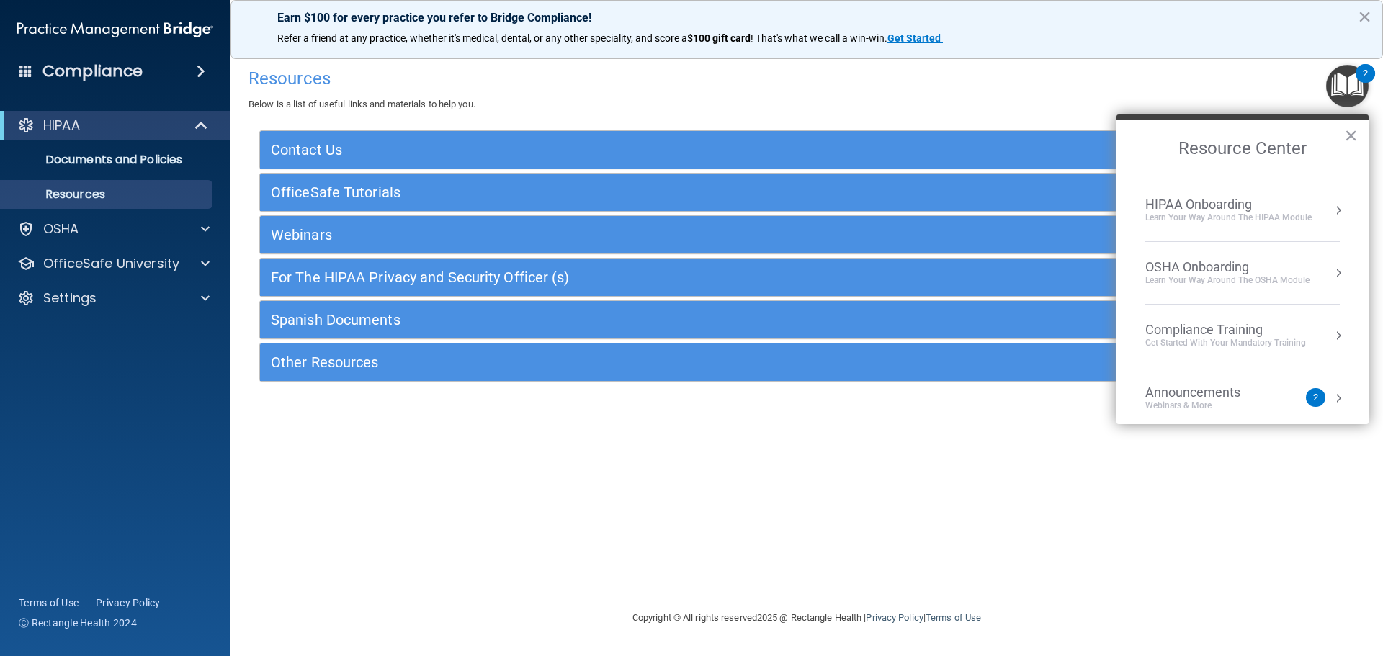
click at [1181, 208] on div "HIPAA Onboarding" at bounding box center [1228, 205] width 166 height 16
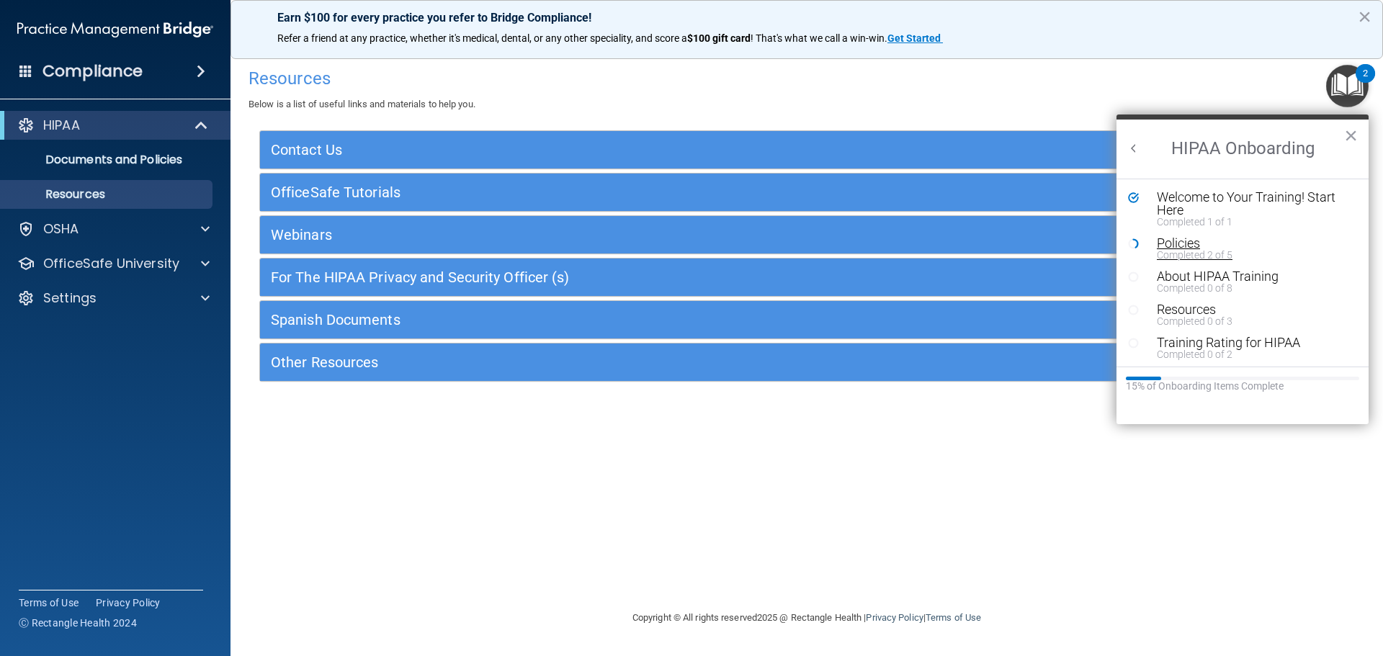
click at [1182, 247] on div "Policies" at bounding box center [1248, 243] width 182 height 13
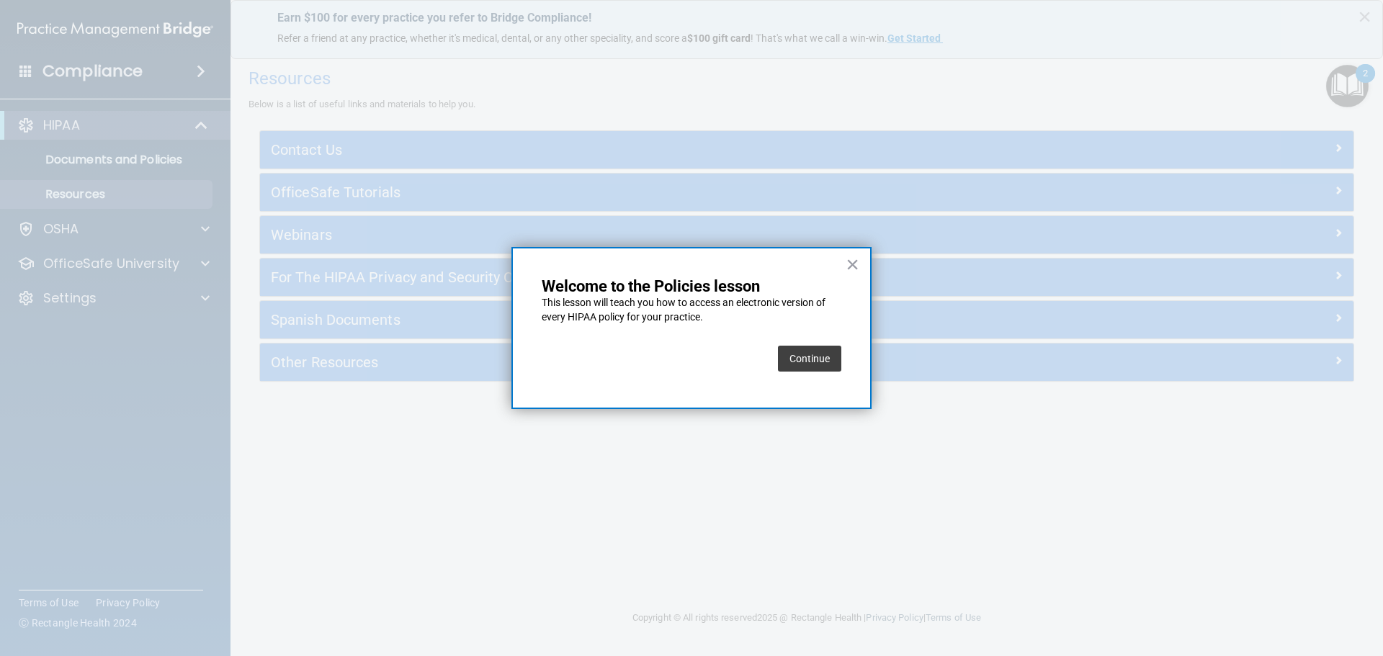
click at [820, 356] on button "Continue" at bounding box center [809, 359] width 63 height 26
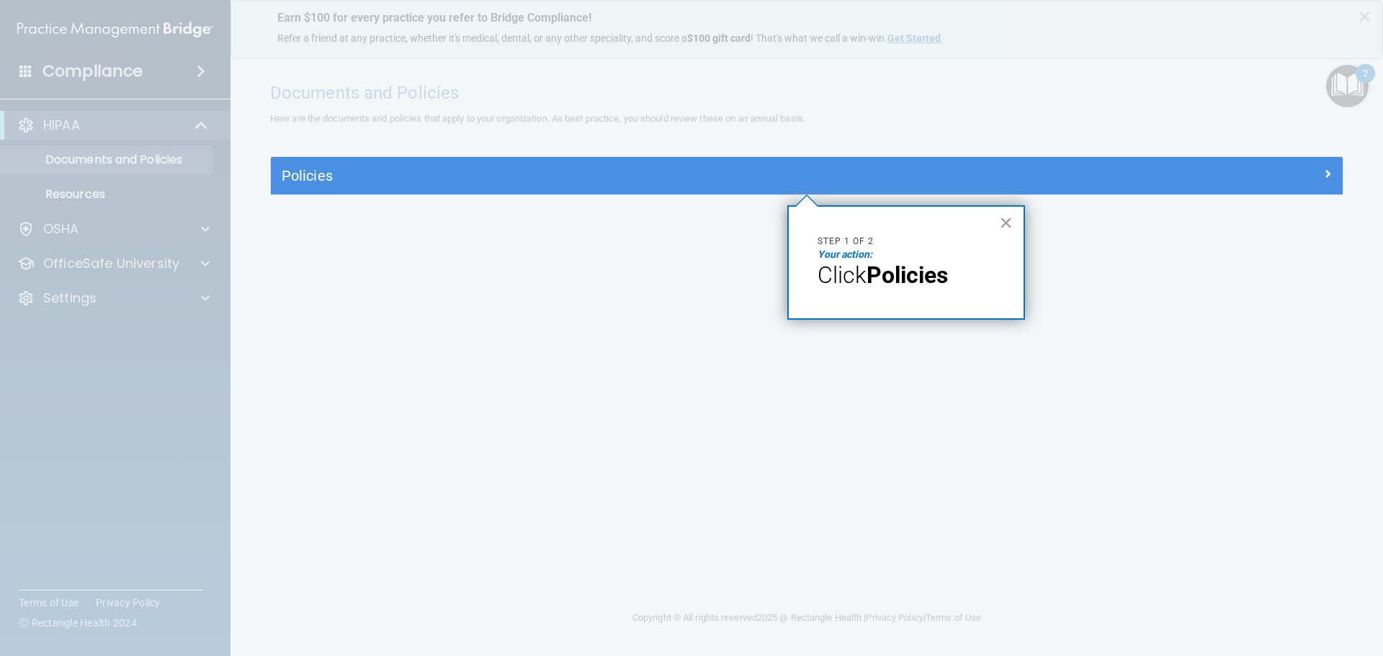
click at [828, 256] on em "Your action:" at bounding box center [845, 255] width 55 height 12
drag, startPoint x: 911, startPoint y: 276, endPoint x: 988, endPoint y: 232, distance: 88.7
click at [912, 276] on strong "Policies" at bounding box center [907, 274] width 81 height 27
click at [1010, 218] on button "×" at bounding box center [1006, 222] width 14 height 23
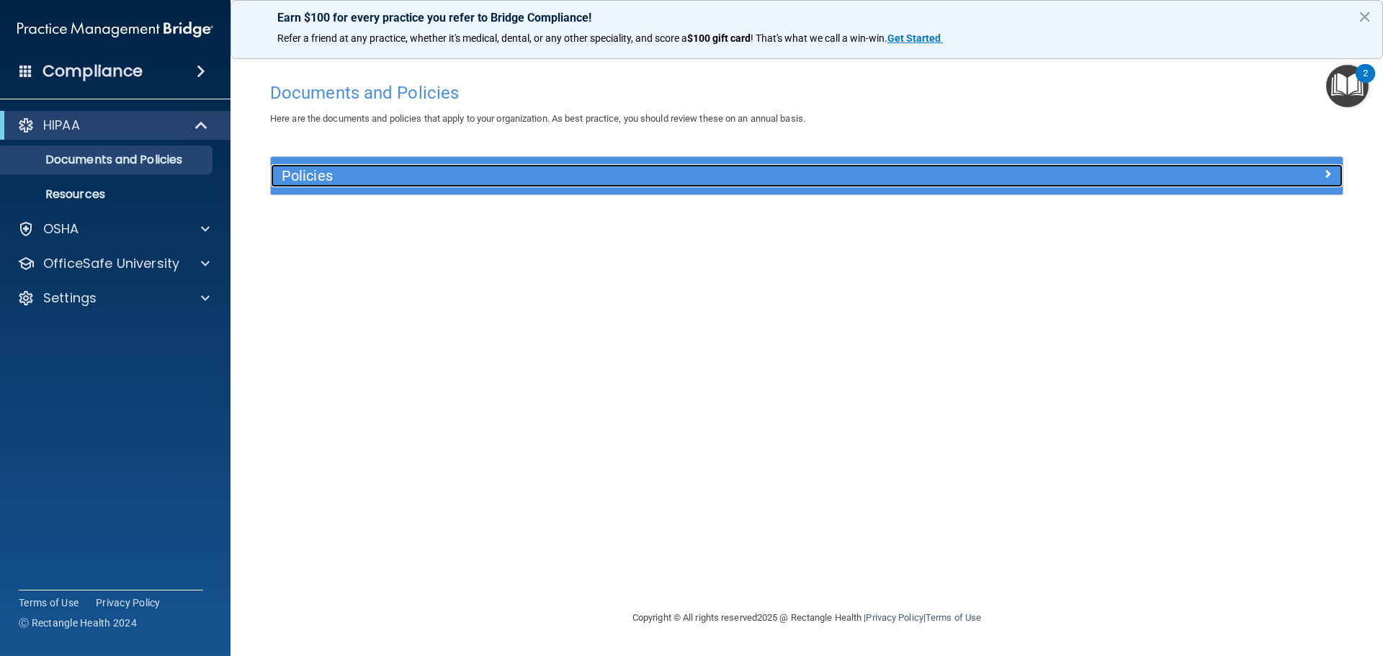
click at [294, 169] on h5 "Policies" at bounding box center [673, 176] width 782 height 16
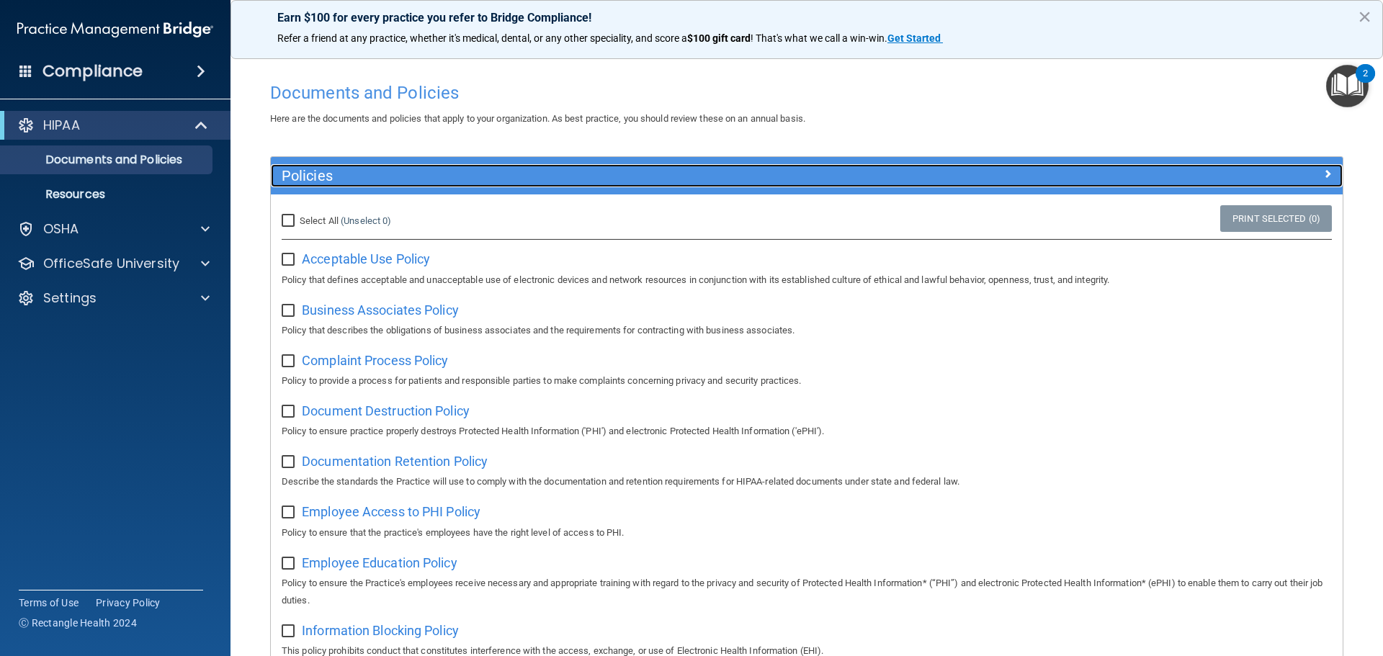
click at [1323, 176] on div at bounding box center [1209, 172] width 268 height 17
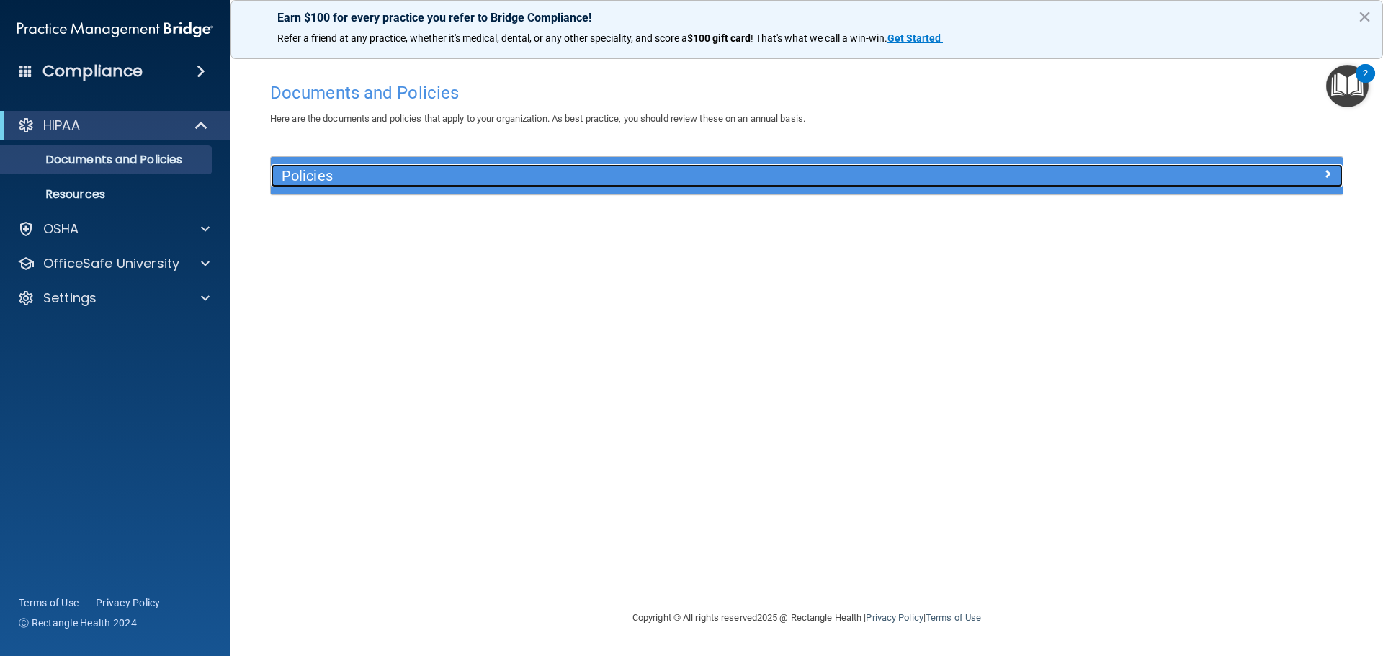
click at [1323, 176] on span at bounding box center [1327, 173] width 9 height 17
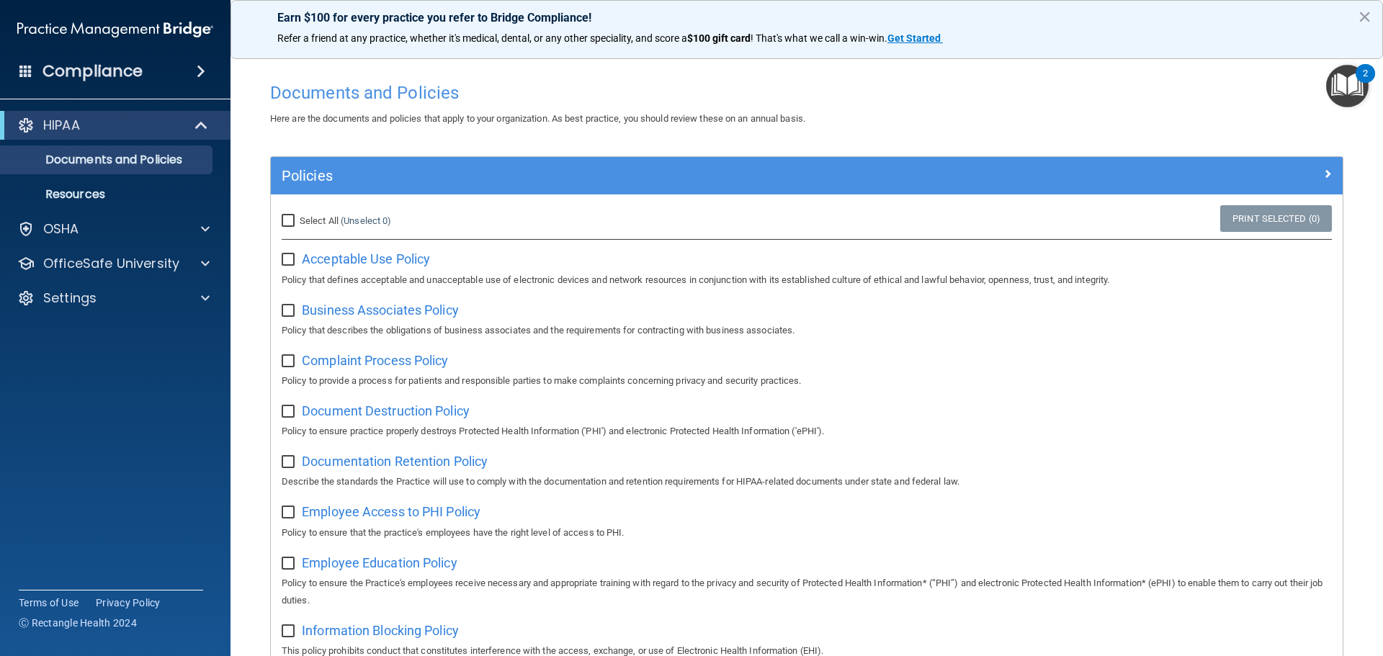
click at [292, 218] on input "Select All (Unselect 0) Unselect All" at bounding box center [290, 221] width 17 height 12
checkbox input "true"
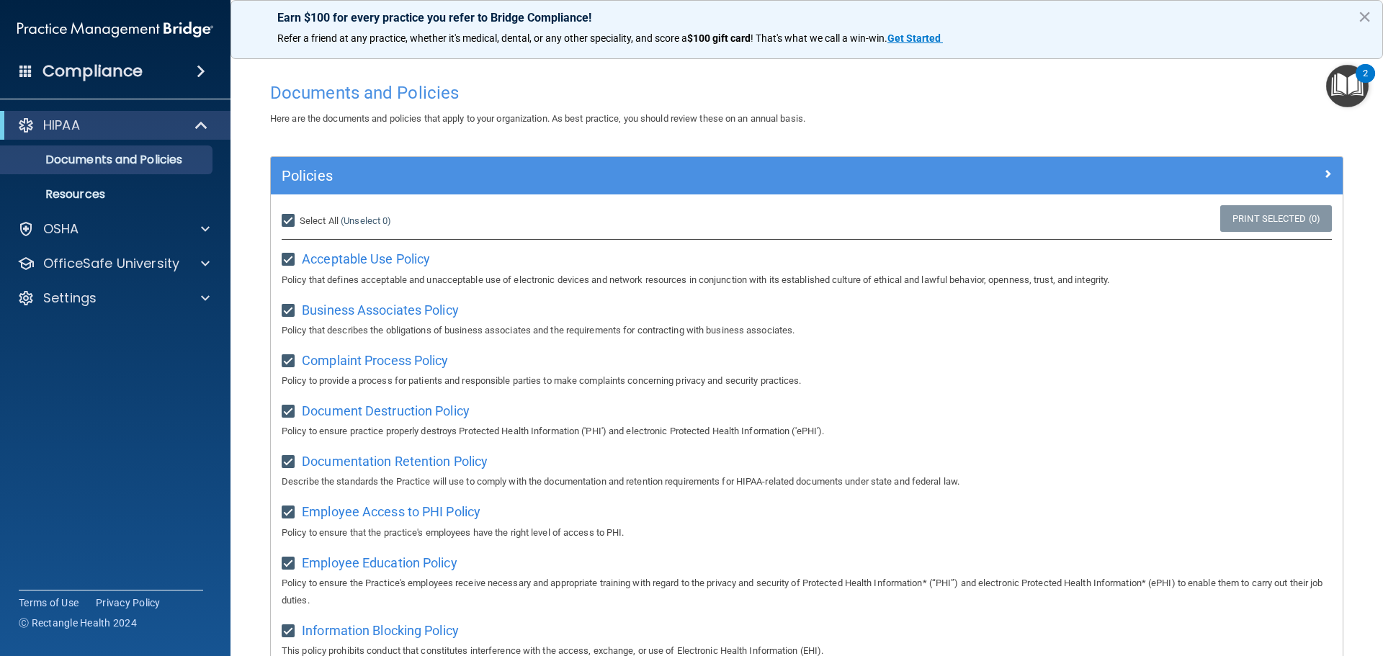
checkbox input "true"
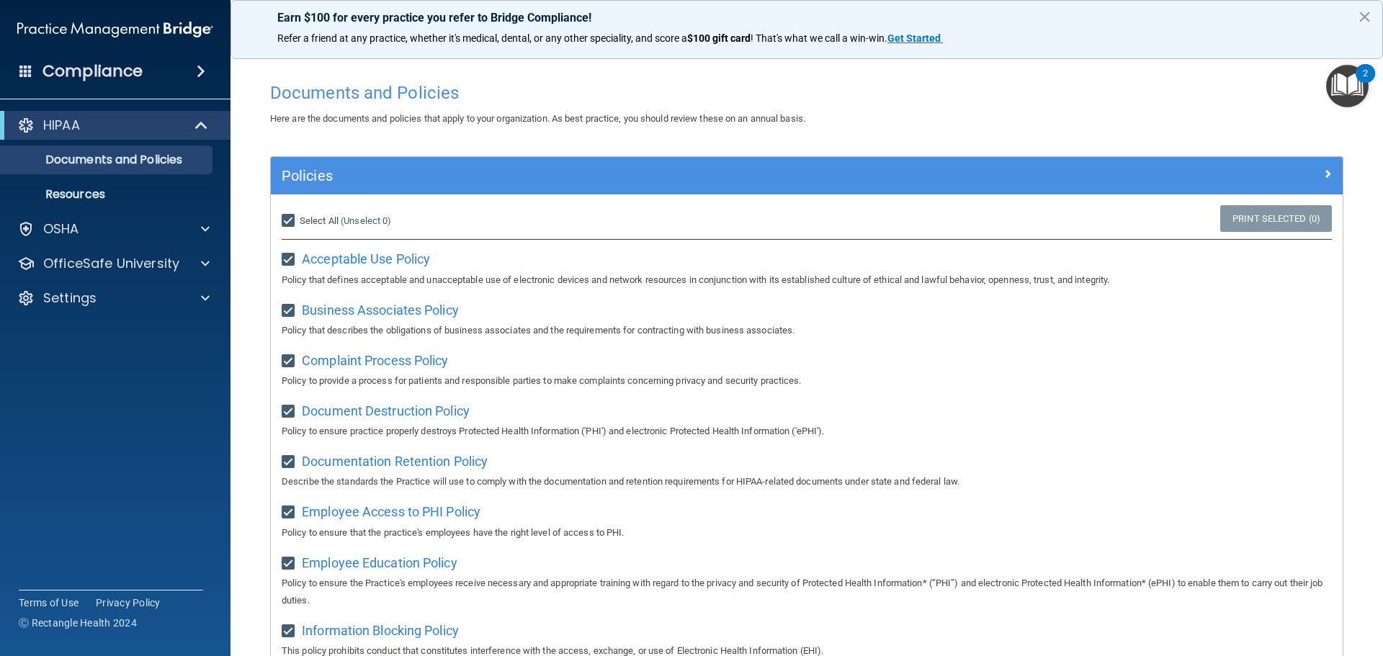
checkbox input "true"
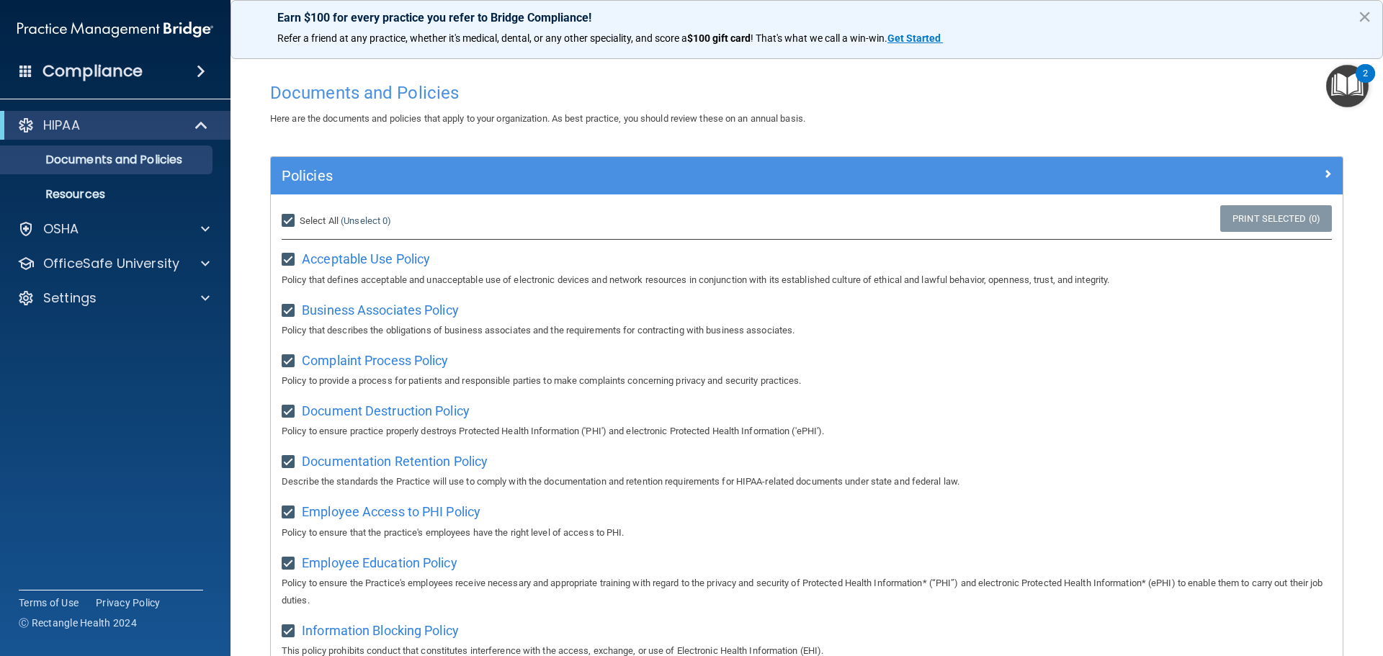
checkbox input "true"
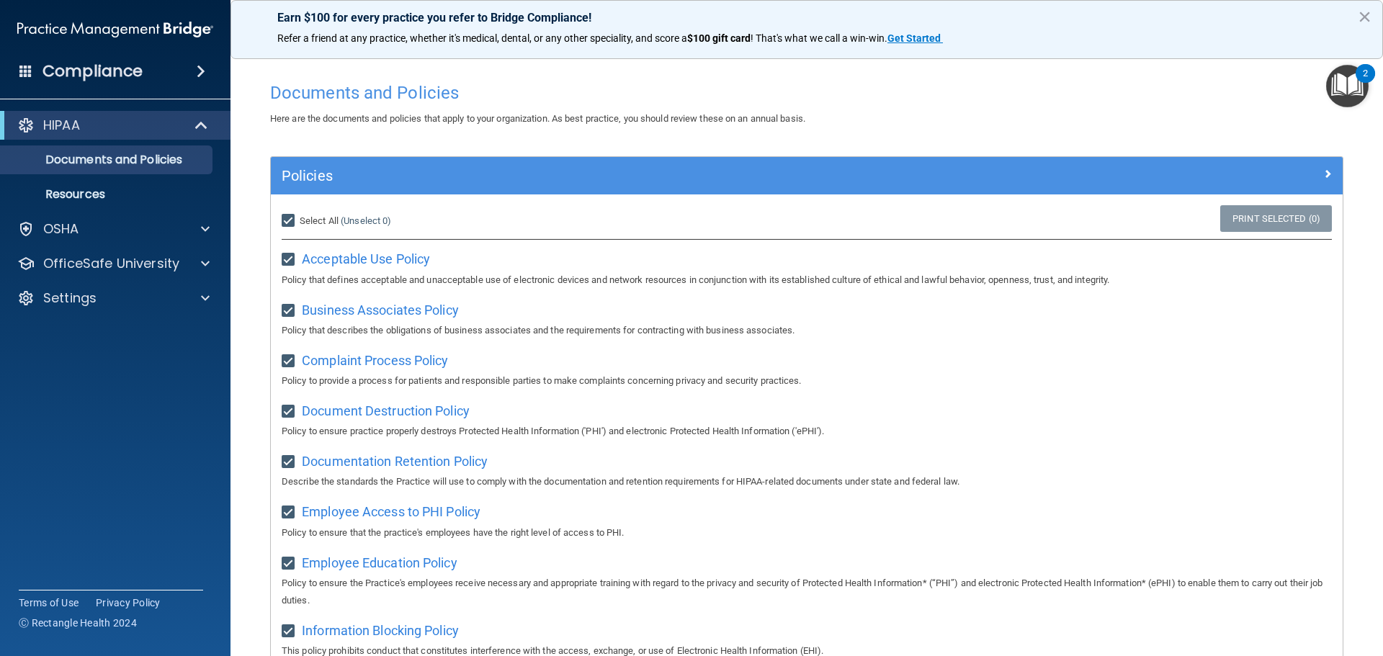
checkbox input "true"
click at [1247, 220] on link "Print Selected (21)" at bounding box center [1273, 218] width 117 height 27
click at [69, 184] on link "Resources" at bounding box center [99, 194] width 227 height 29
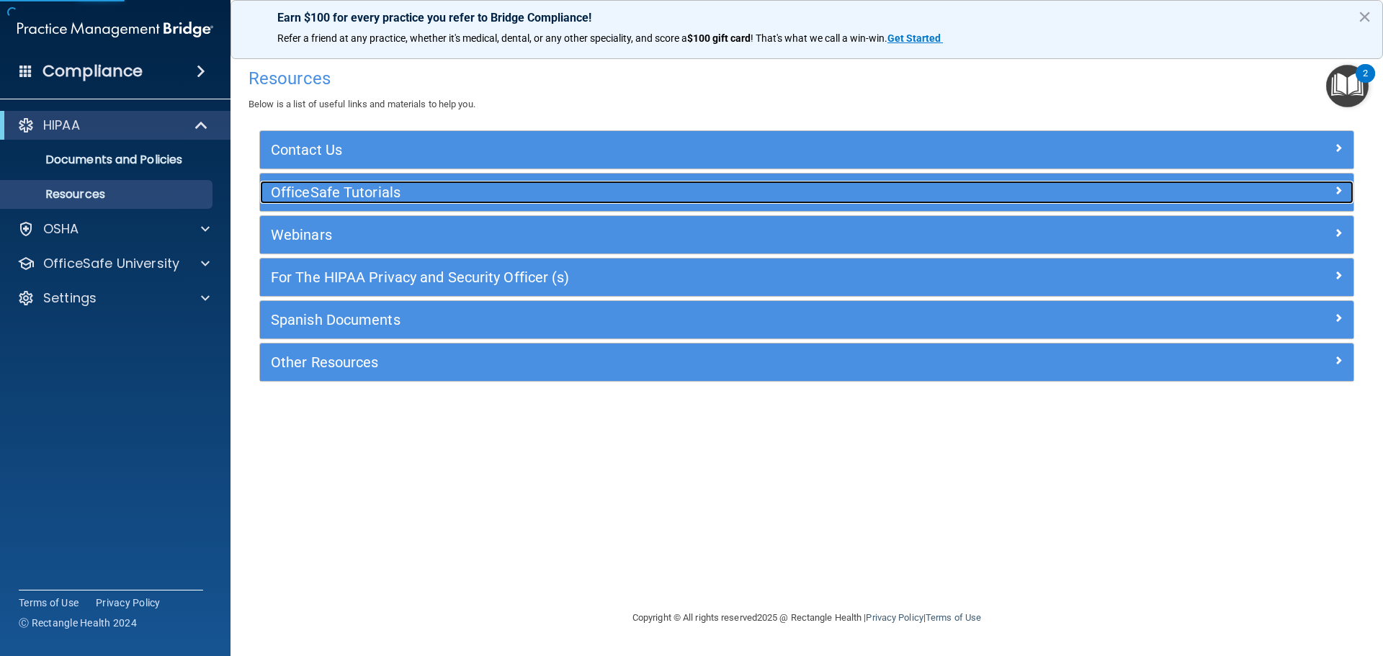
click at [369, 191] on h5 "OfficeSafe Tutorials" at bounding box center [670, 192] width 799 height 16
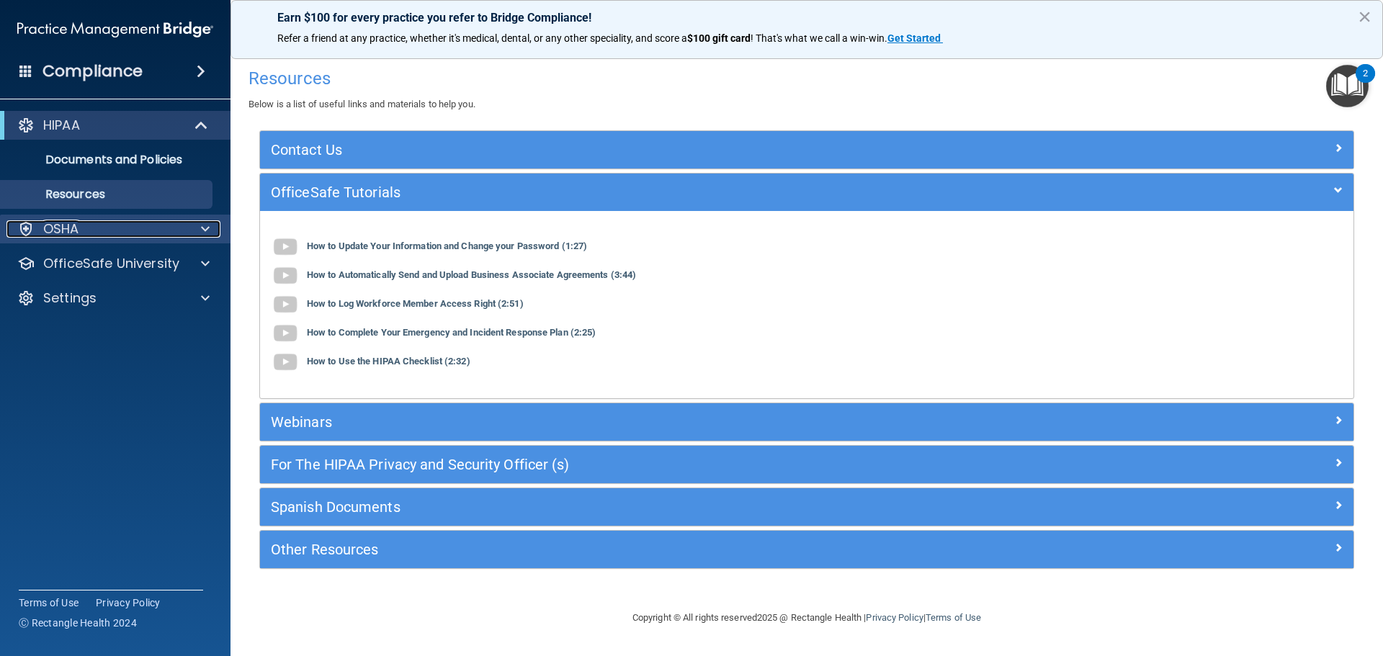
click at [51, 226] on p "OSHA" at bounding box center [61, 228] width 36 height 17
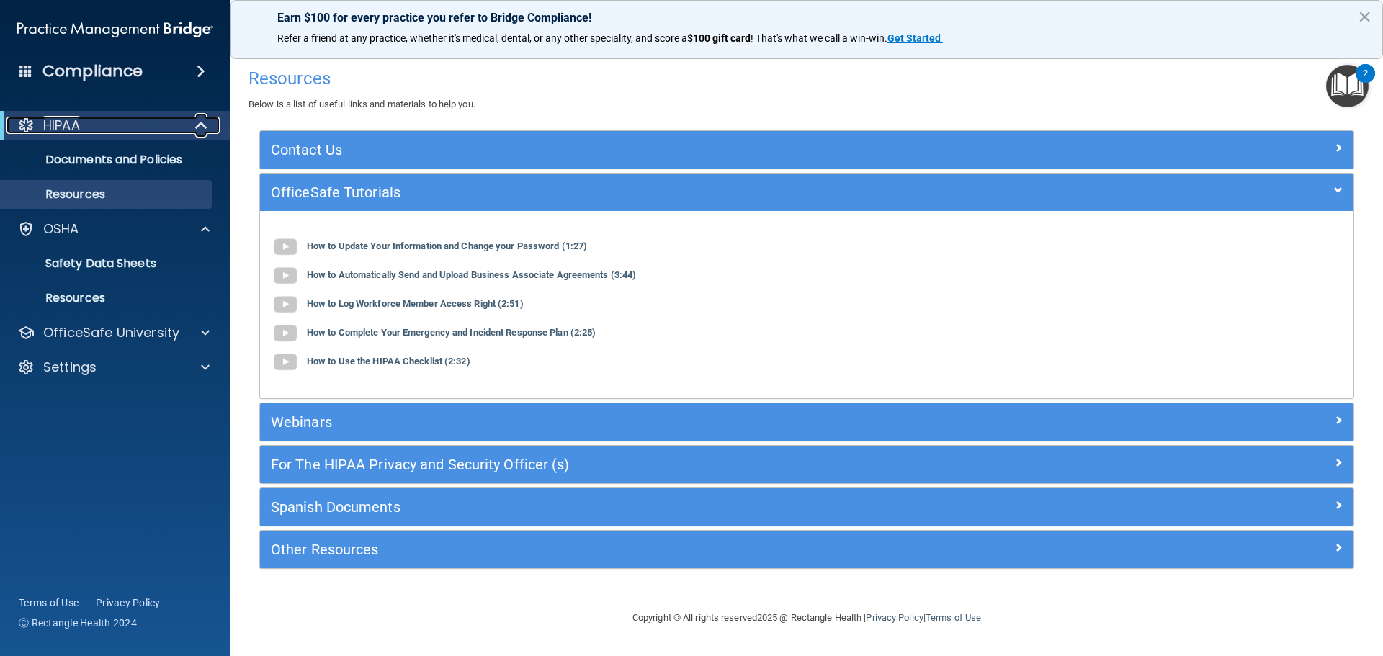
click at [64, 117] on p "HIPAA" at bounding box center [61, 125] width 37 height 17
